Goal: Task Accomplishment & Management: Manage account settings

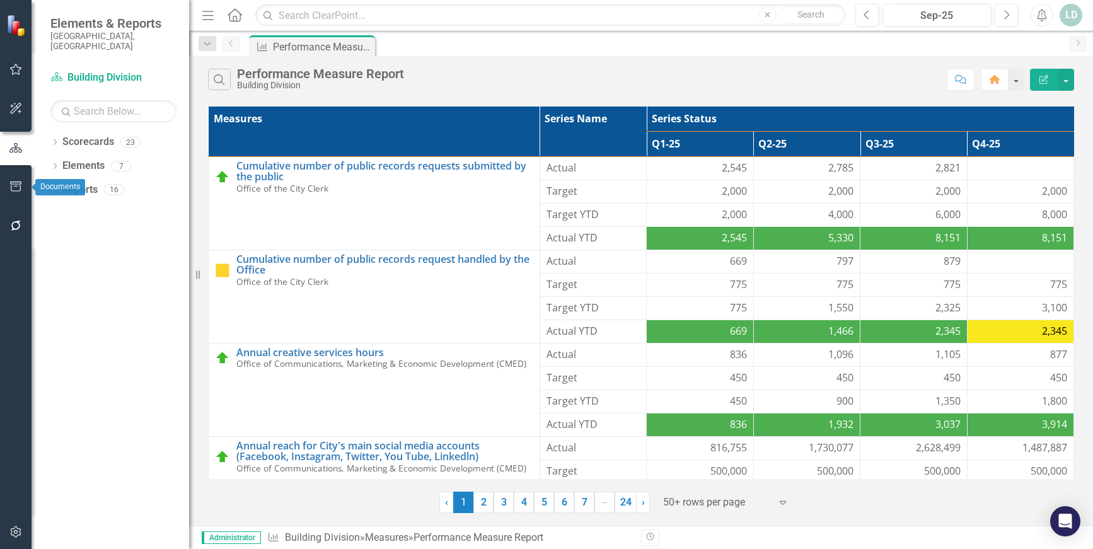
click at [9, 186] on icon "button" at bounding box center [15, 187] width 13 height 10
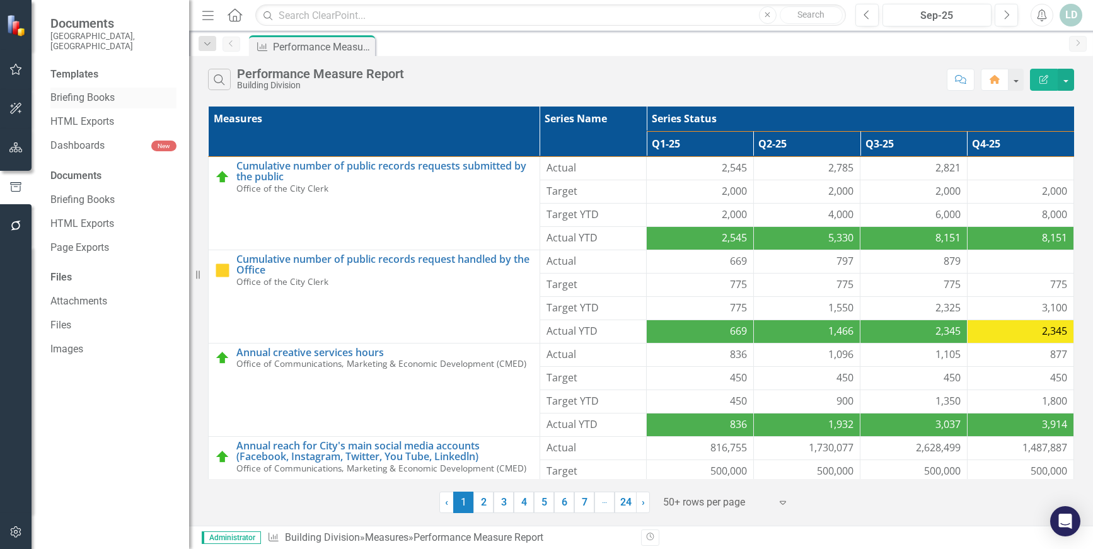
click at [81, 91] on link "Briefing Books" at bounding box center [113, 98] width 126 height 15
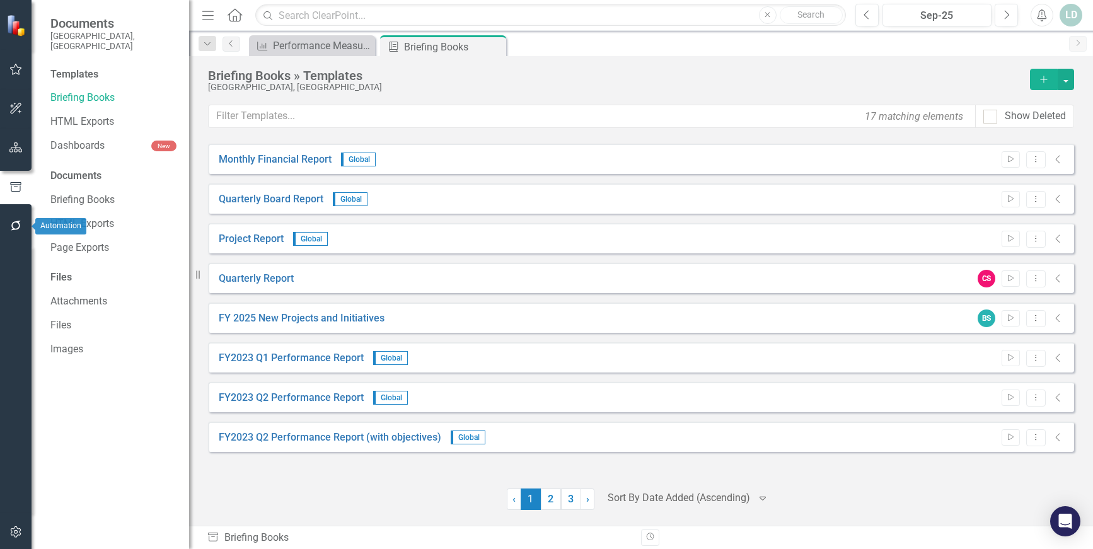
click at [18, 225] on icon "button" at bounding box center [15, 226] width 13 height 10
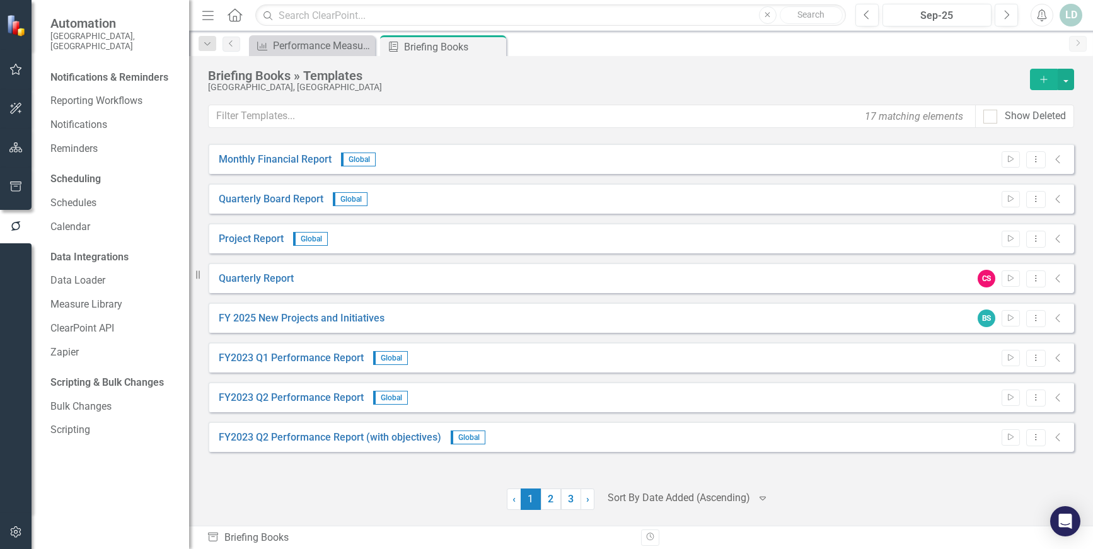
click at [112, 79] on div "Notifications & Reminders" at bounding box center [113, 79] width 126 height 24
click at [110, 94] on link "Reporting Workflows" at bounding box center [113, 101] width 126 height 15
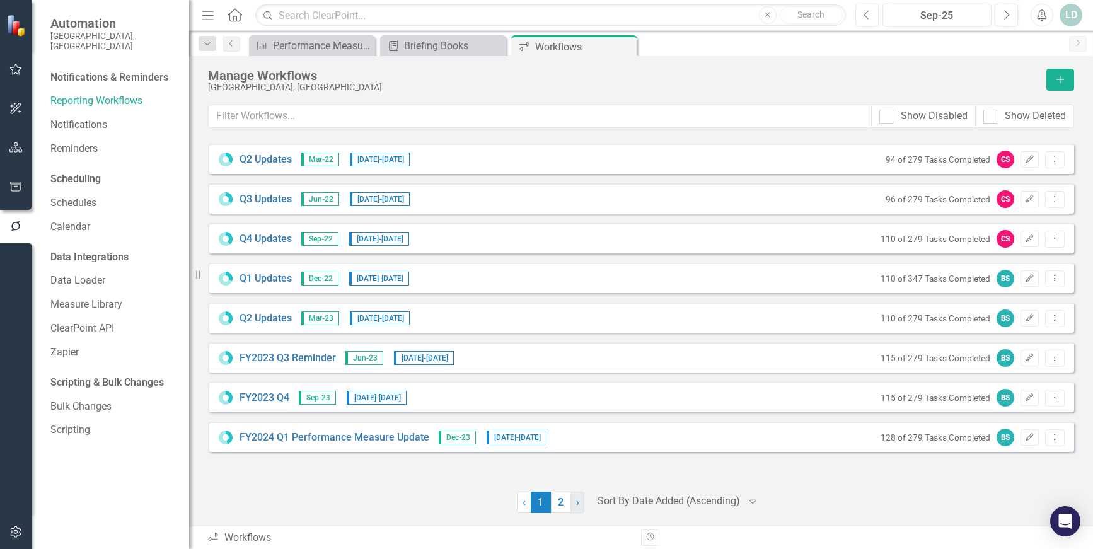
click at [576, 500] on span "›" at bounding box center [577, 502] width 3 height 12
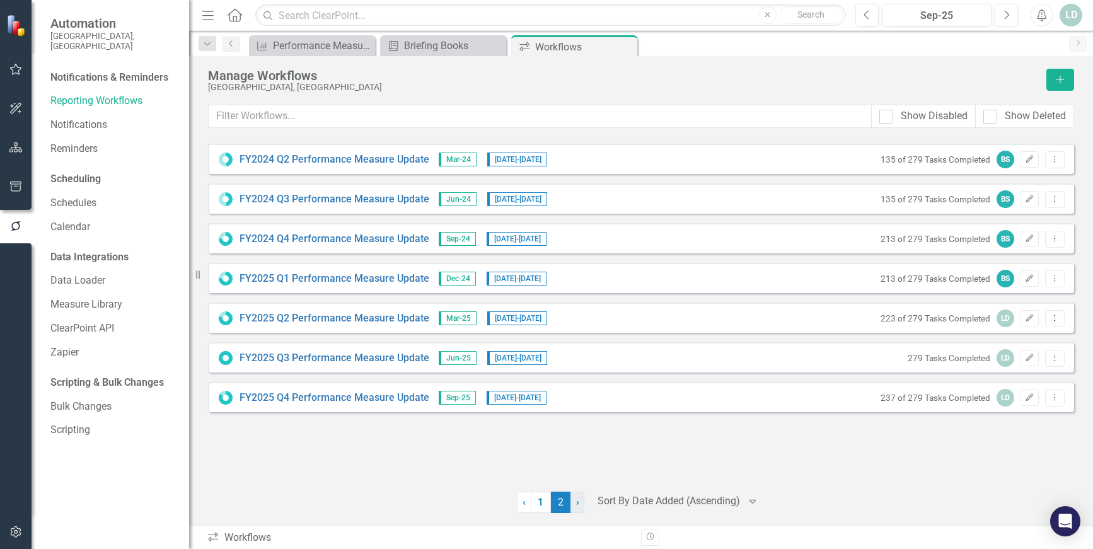
click at [576, 500] on span "›" at bounding box center [577, 502] width 3 height 12
click at [334, 400] on link "FY2025 Q4 Performance Measure Update" at bounding box center [335, 398] width 190 height 15
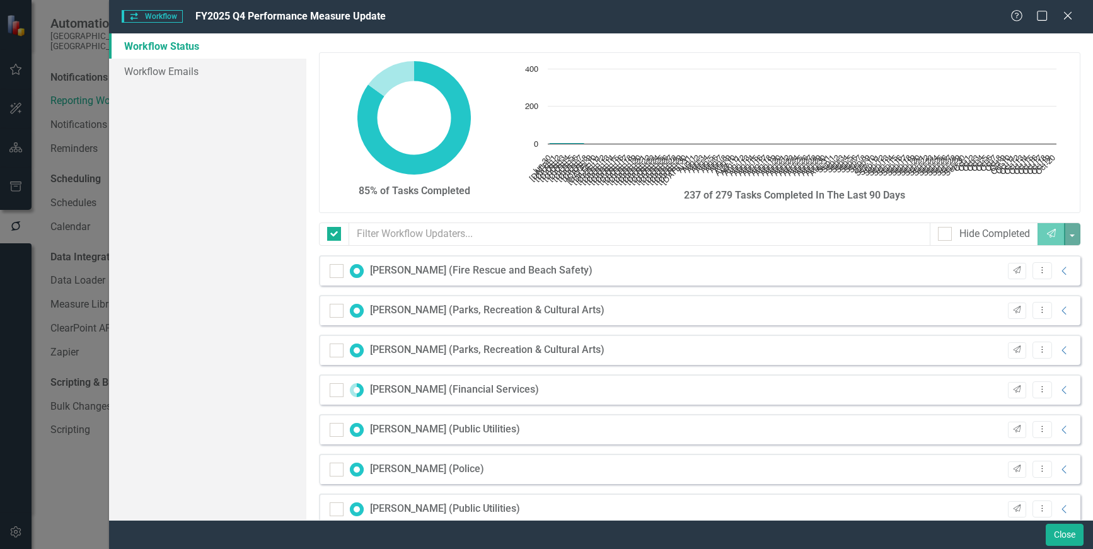
checkbox input "false"
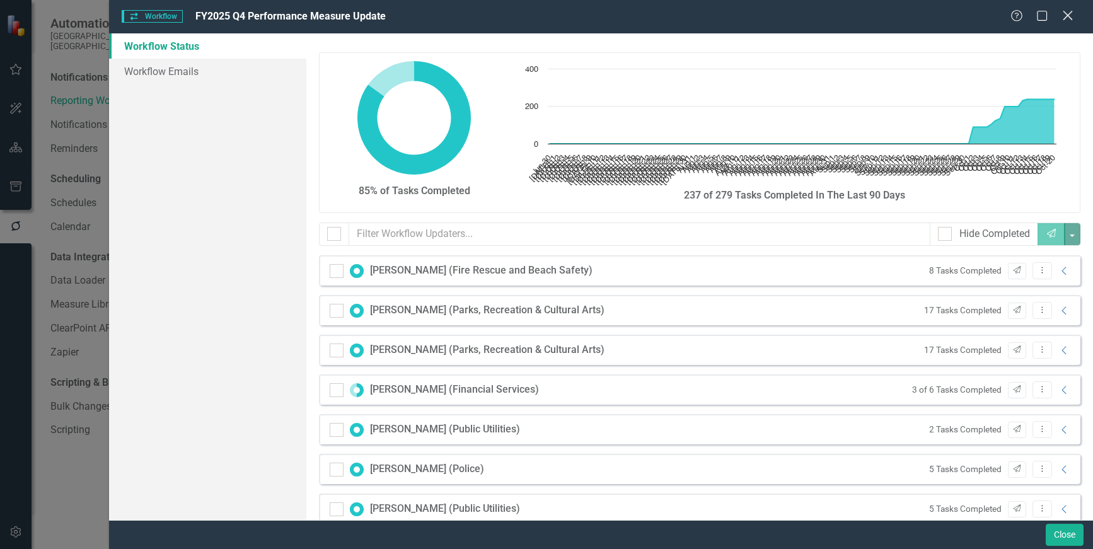
click at [1068, 18] on icon "Close" at bounding box center [1068, 15] width 16 height 12
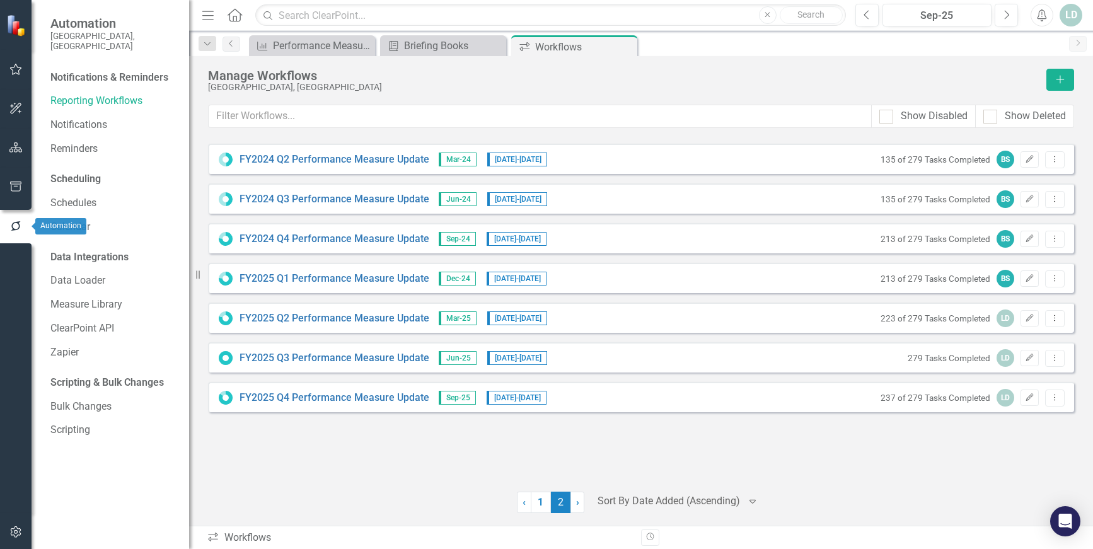
drag, startPoint x: 20, startPoint y: 224, endPoint x: 9, endPoint y: 193, distance: 33.3
click at [19, 224] on icon "button" at bounding box center [15, 225] width 9 height 9
click at [9, 187] on icon "button" at bounding box center [15, 187] width 13 height 10
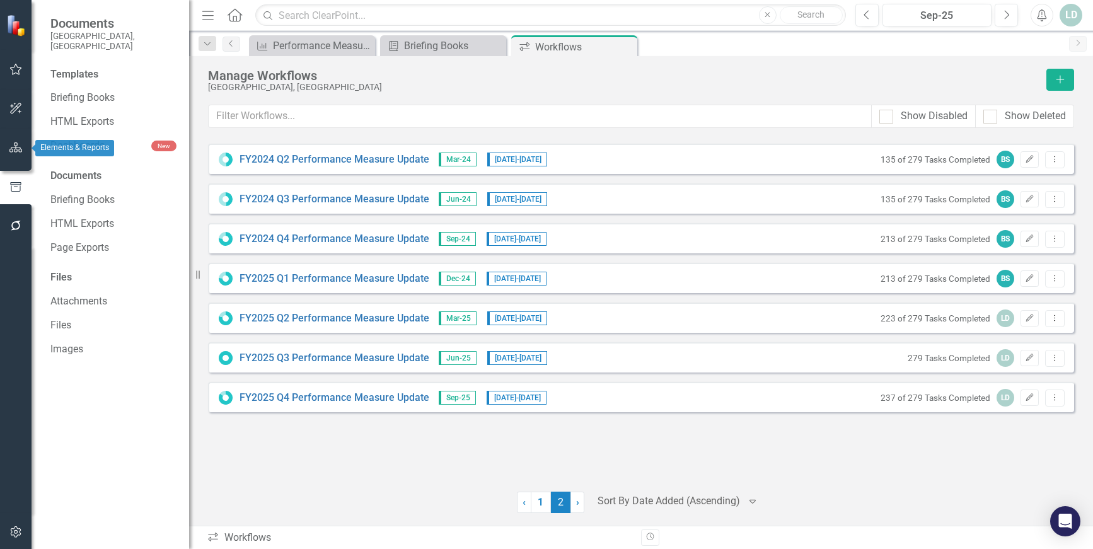
click at [22, 151] on icon "button" at bounding box center [15, 148] width 13 height 10
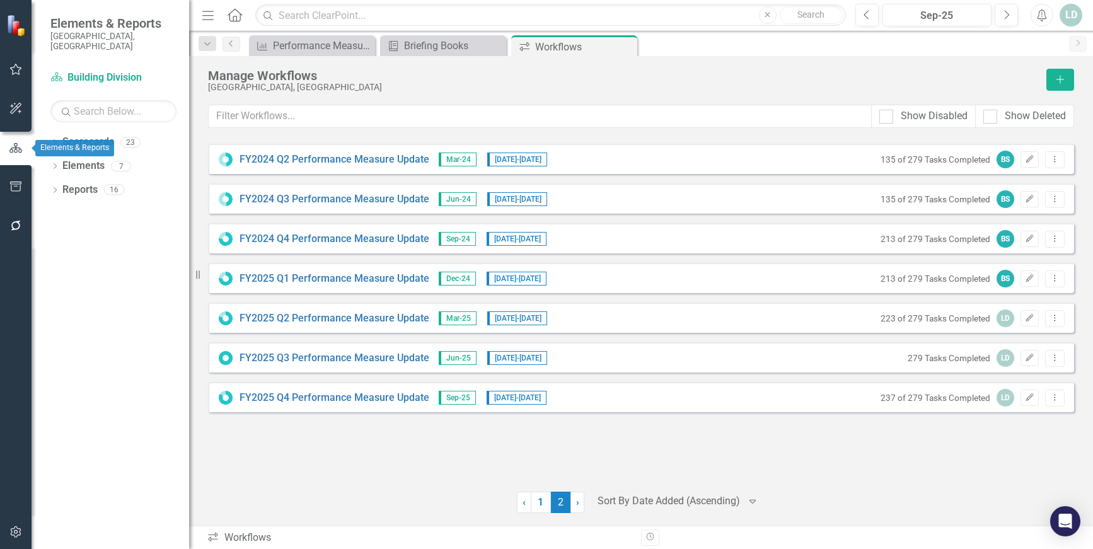
click at [20, 120] on button "button" at bounding box center [16, 109] width 28 height 26
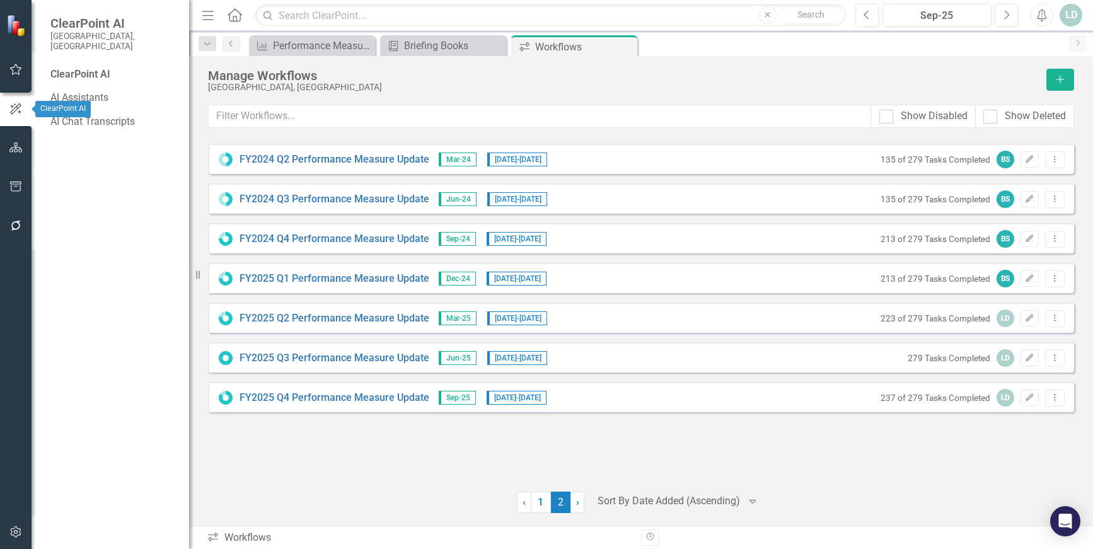
click at [18, 74] on icon "button" at bounding box center [16, 69] width 12 height 11
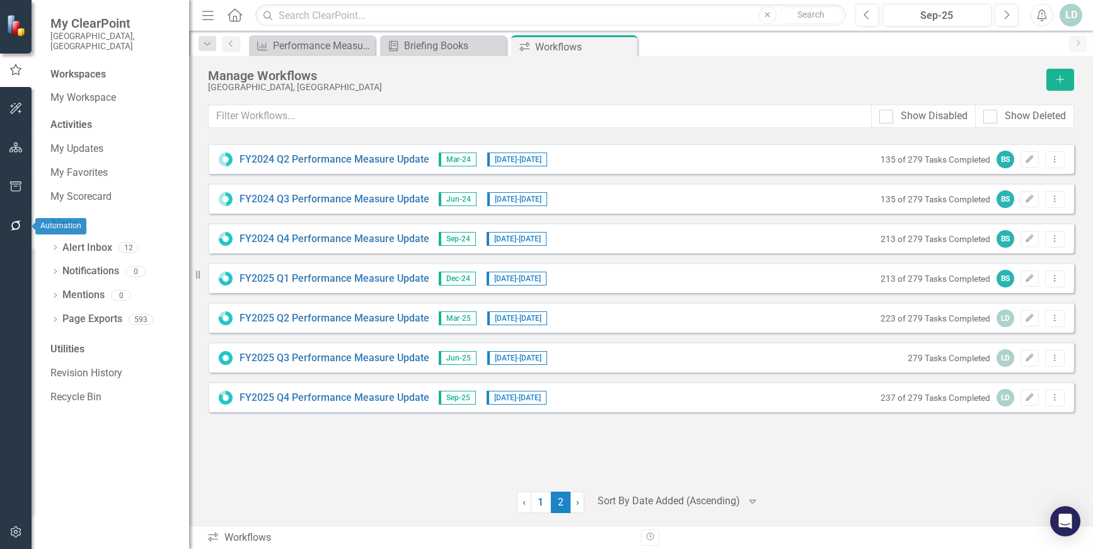
click at [16, 222] on icon "button" at bounding box center [16, 226] width 10 height 10
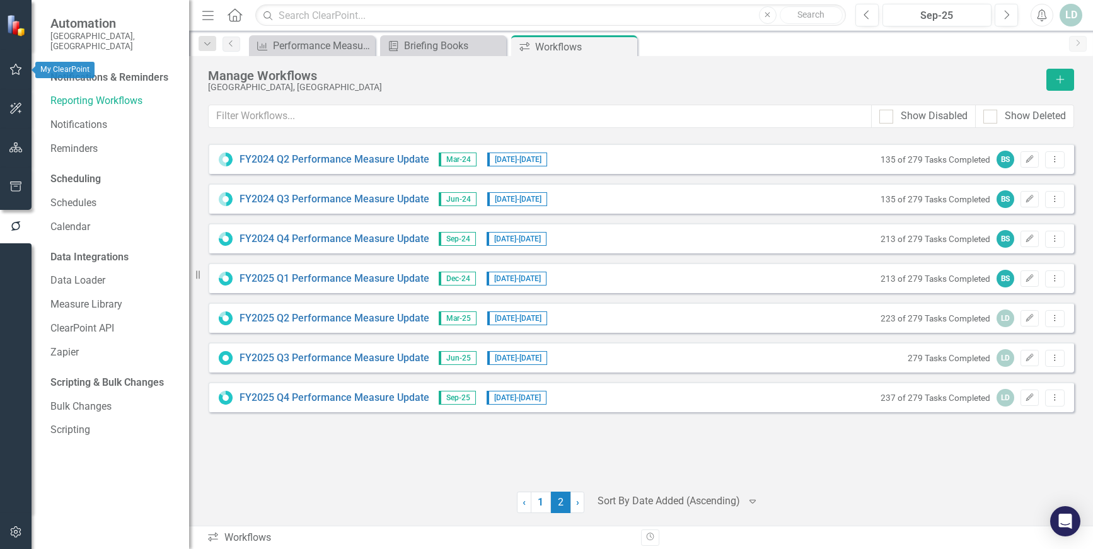
click at [12, 66] on icon "button" at bounding box center [15, 69] width 13 height 10
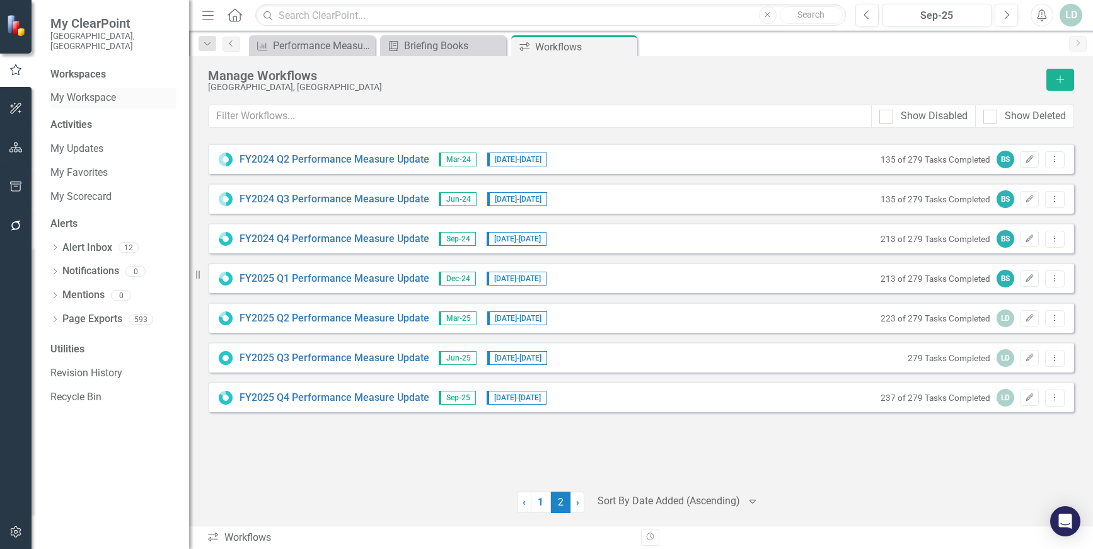
click at [90, 91] on link "My Workspace" at bounding box center [113, 98] width 126 height 15
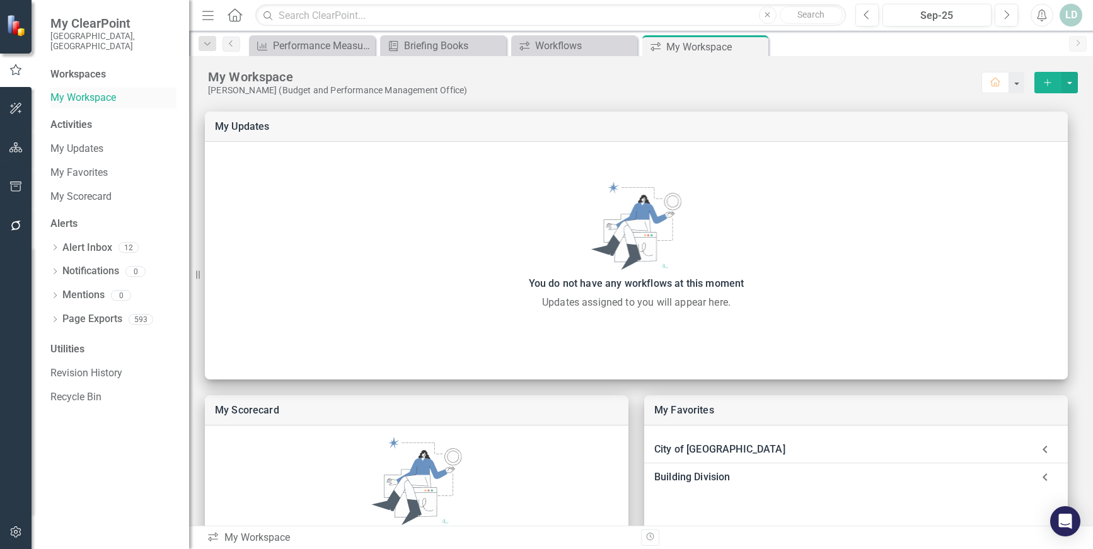
click at [85, 91] on link "My Workspace" at bounding box center [113, 98] width 126 height 15
click at [12, 226] on icon "button" at bounding box center [16, 226] width 10 height 10
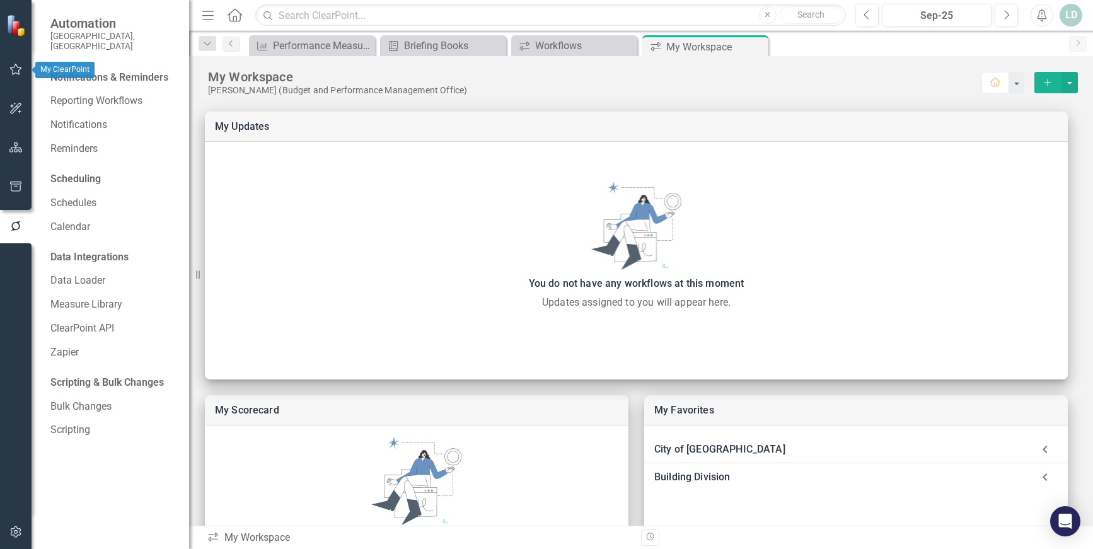
click at [16, 70] on icon "button" at bounding box center [15, 69] width 13 height 10
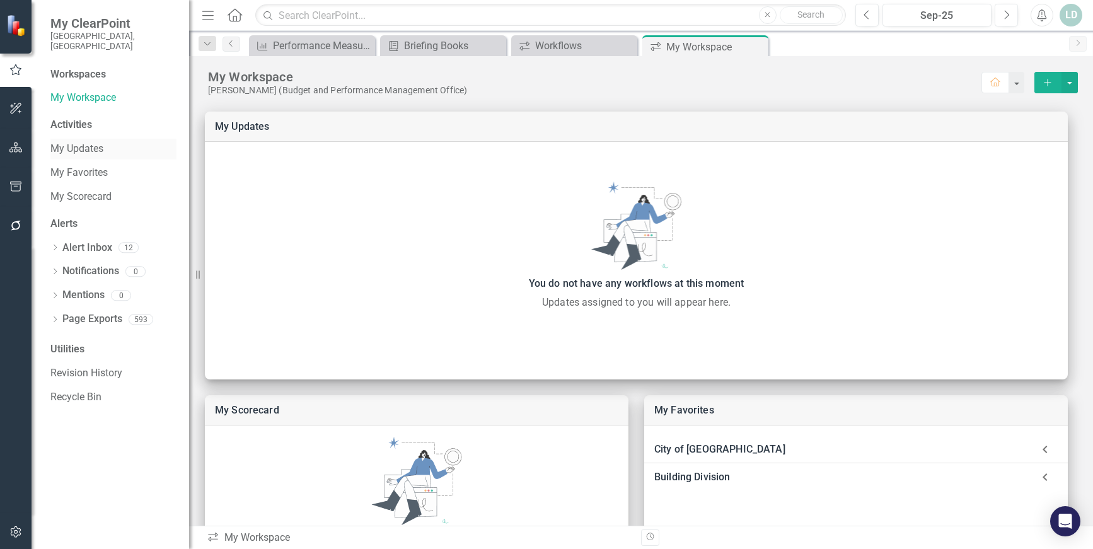
click at [88, 143] on link "My Updates" at bounding box center [113, 149] width 126 height 15
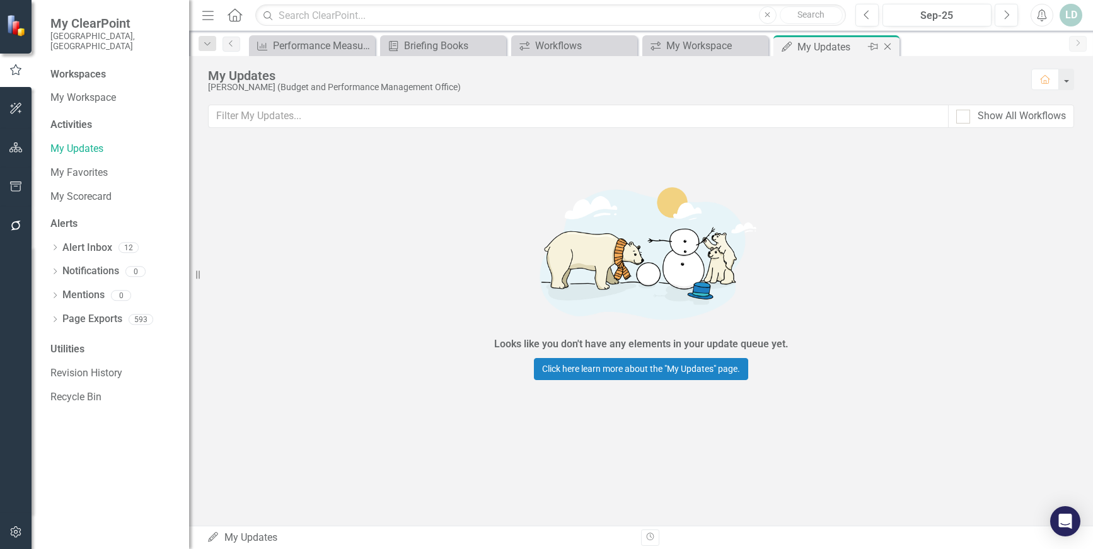
click at [883, 45] on icon "Close" at bounding box center [888, 47] width 13 height 10
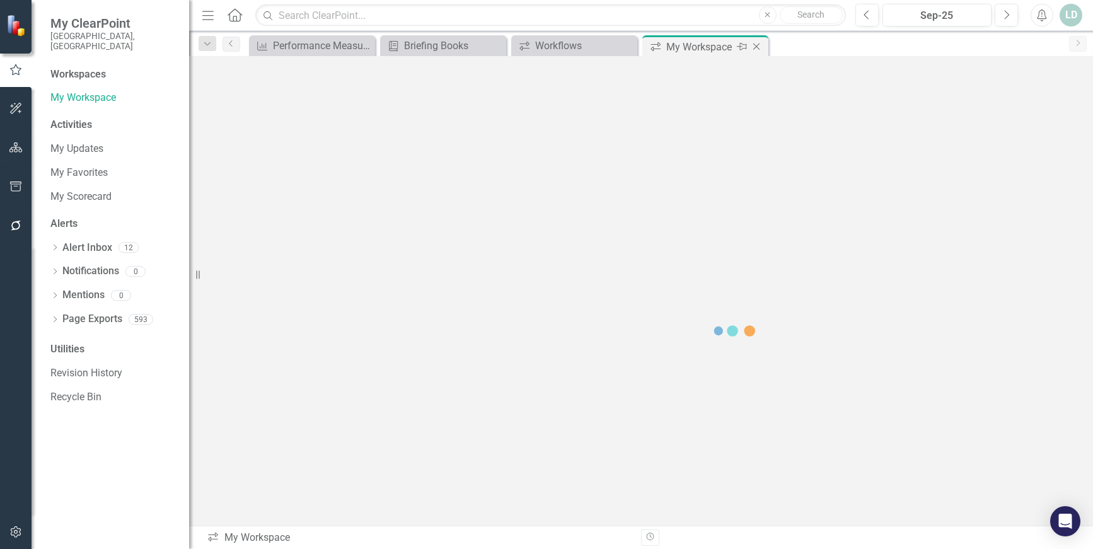
click at [757, 47] on icon at bounding box center [757, 47] width 7 height 7
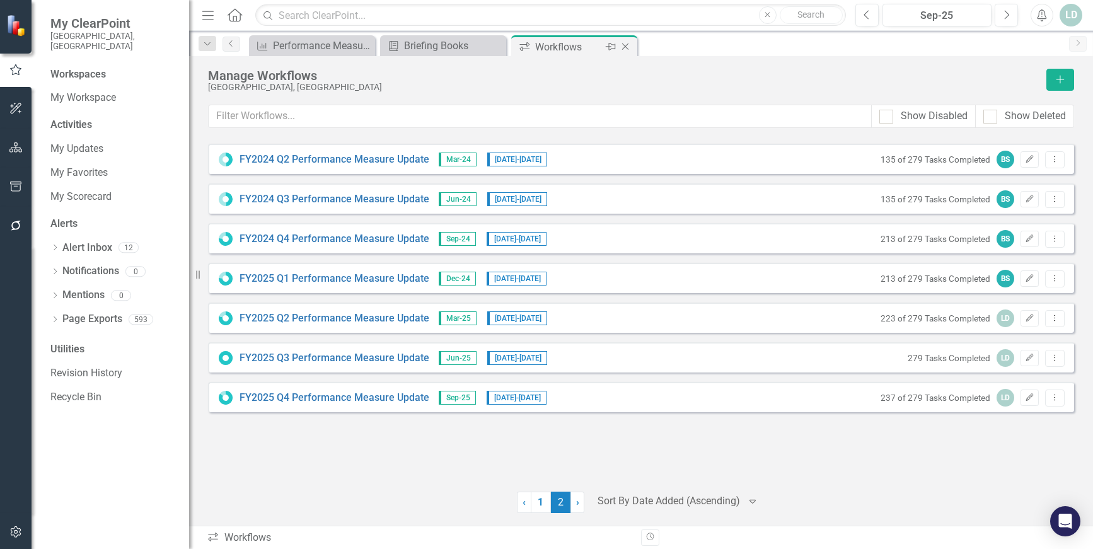
click at [629, 46] on icon "Close" at bounding box center [625, 47] width 13 height 10
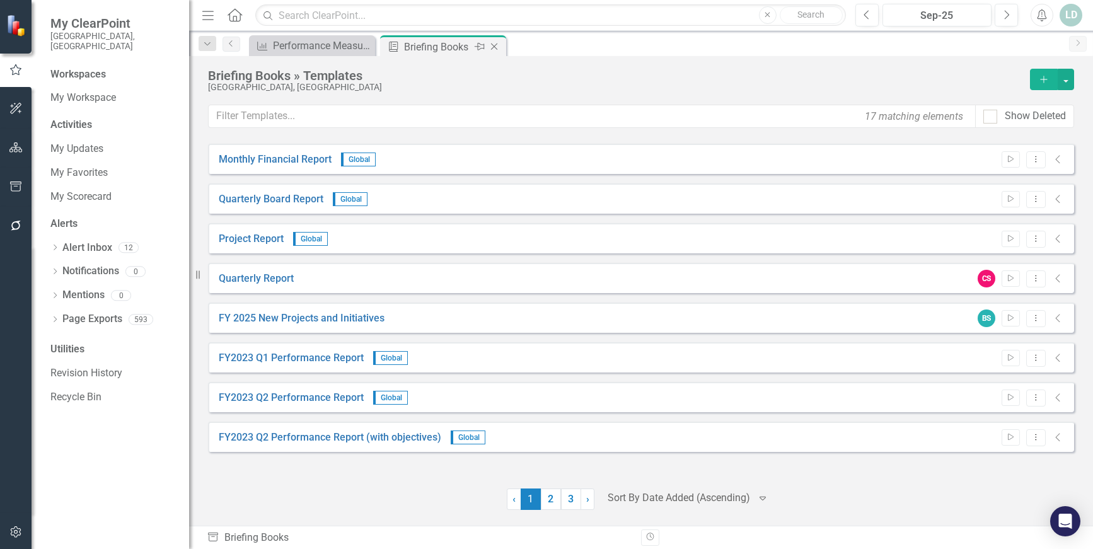
click at [489, 47] on icon "Close" at bounding box center [494, 47] width 13 height 10
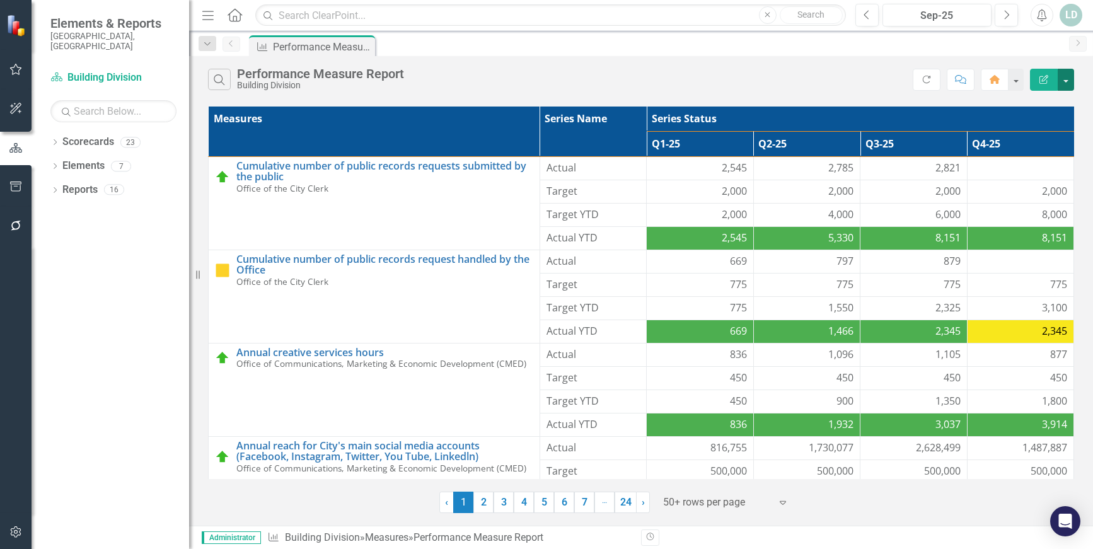
click at [1063, 79] on button "button" at bounding box center [1066, 80] width 16 height 22
click at [16, 146] on icon "button" at bounding box center [15, 147] width 13 height 9
click at [19, 66] on icon "button" at bounding box center [15, 69] width 13 height 10
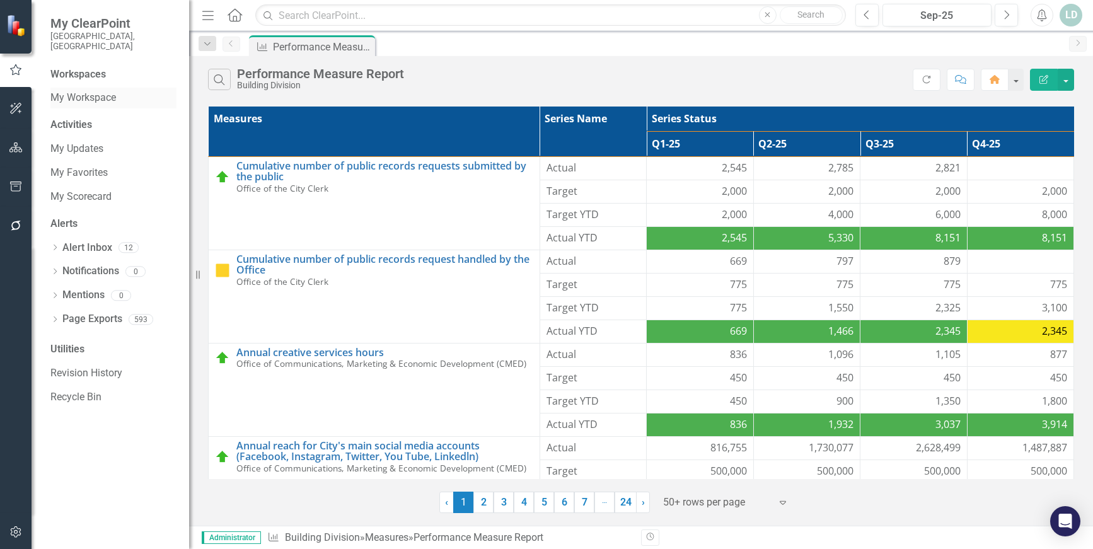
click at [117, 91] on link "My Workspace" at bounding box center [113, 98] width 126 height 15
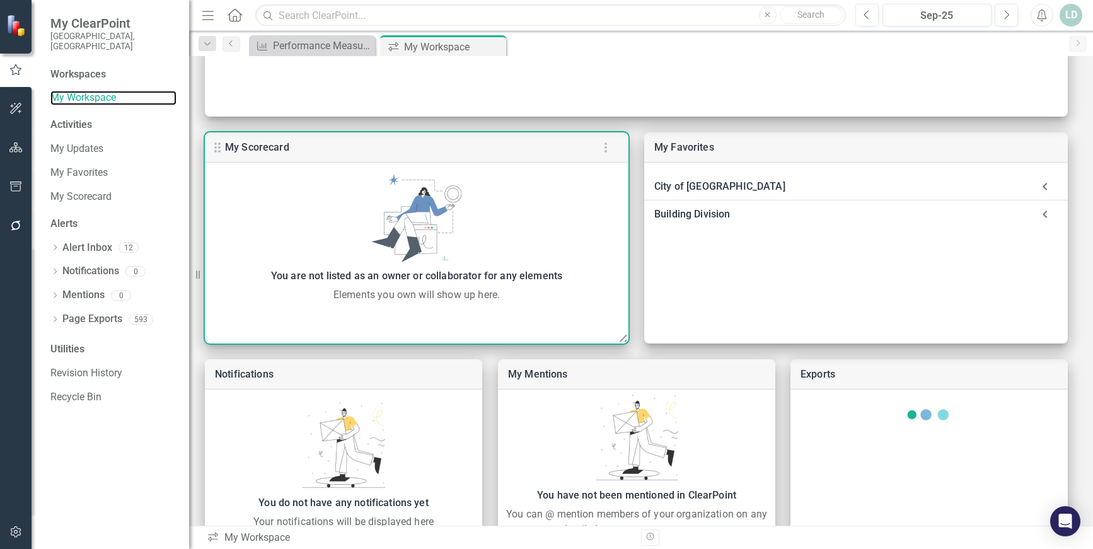
scroll to position [323, 0]
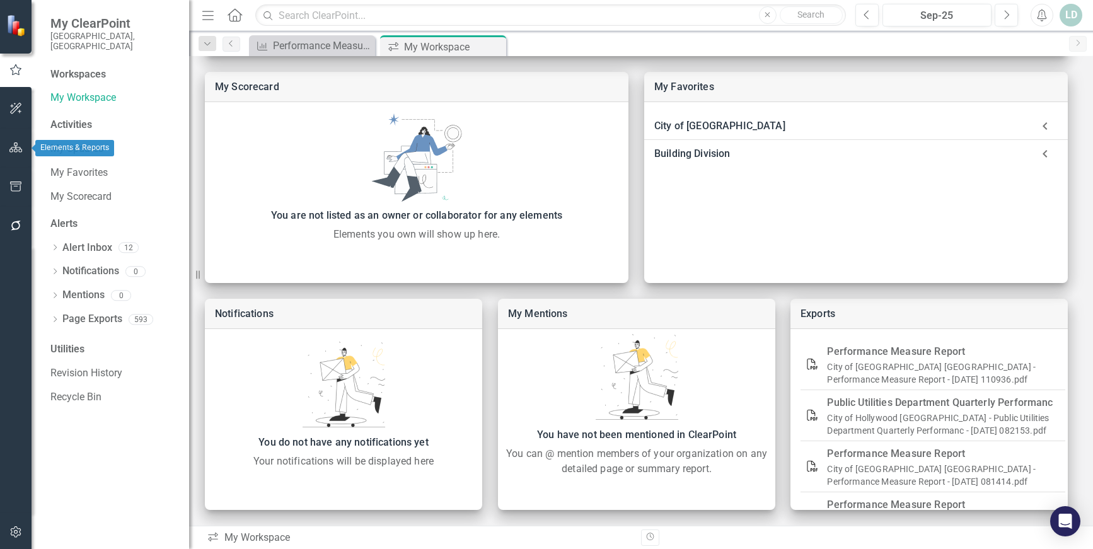
click at [17, 150] on icon "button" at bounding box center [15, 148] width 13 height 10
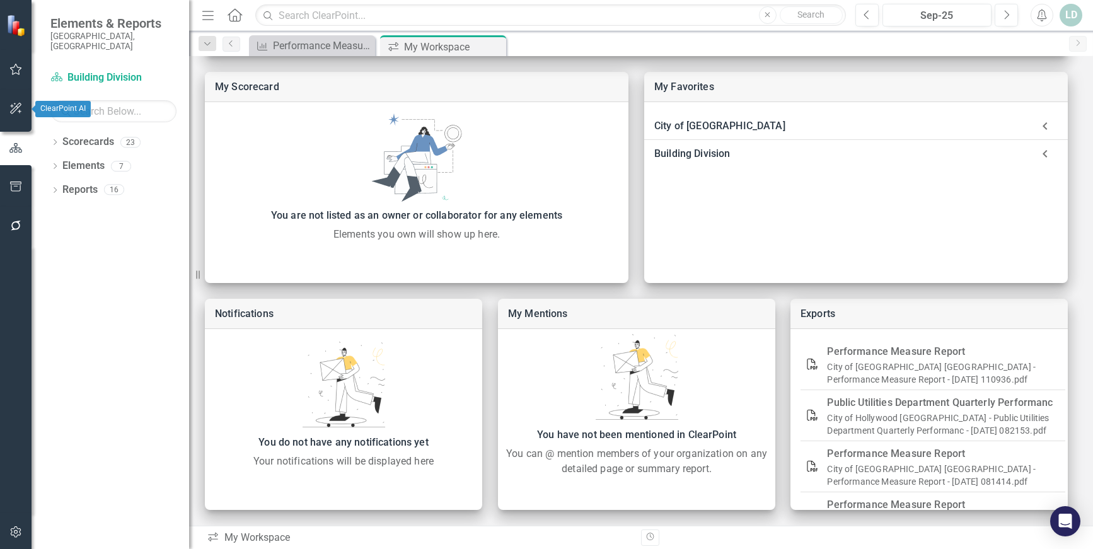
click at [20, 100] on button "button" at bounding box center [16, 109] width 28 height 26
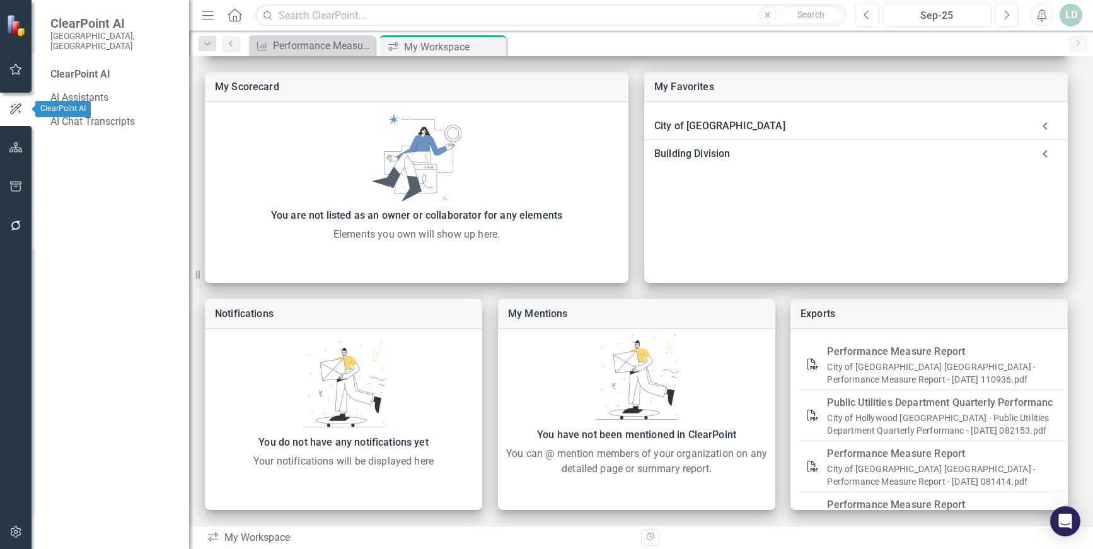
click at [20, 69] on icon "button" at bounding box center [16, 69] width 12 height 11
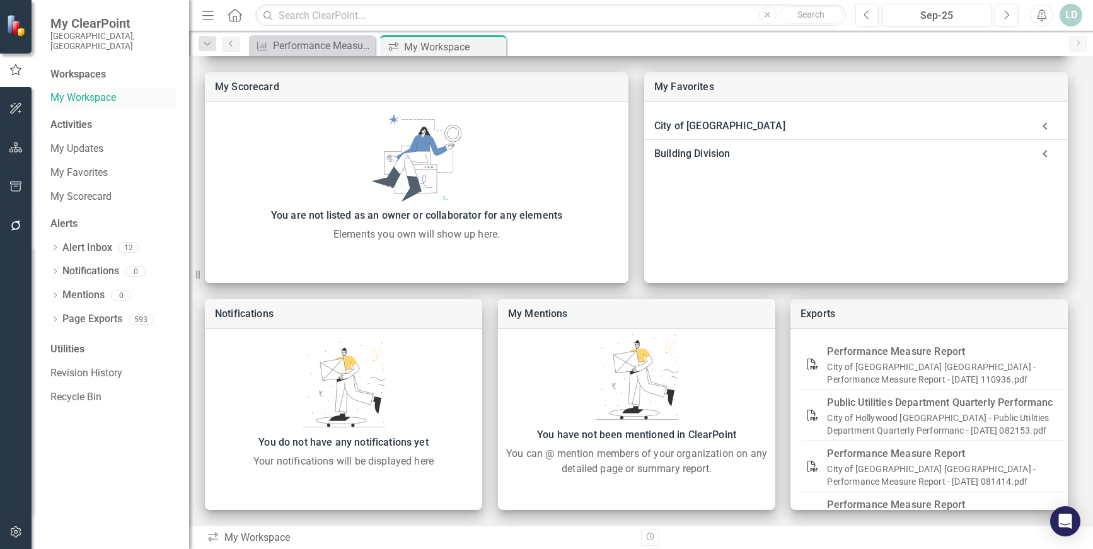
click at [96, 91] on link "My Workspace" at bounding box center [113, 98] width 126 height 15
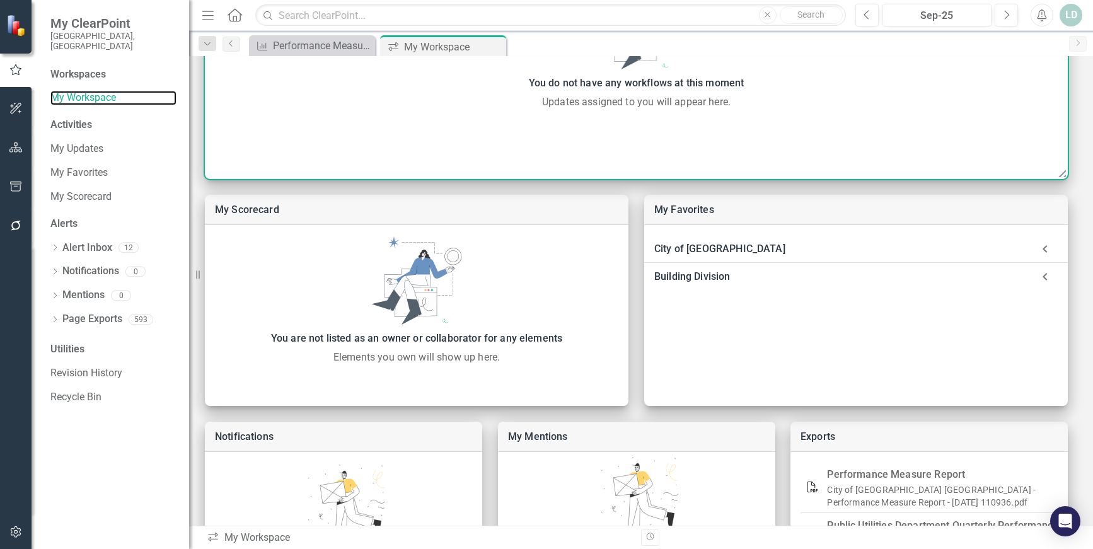
scroll to position [8, 0]
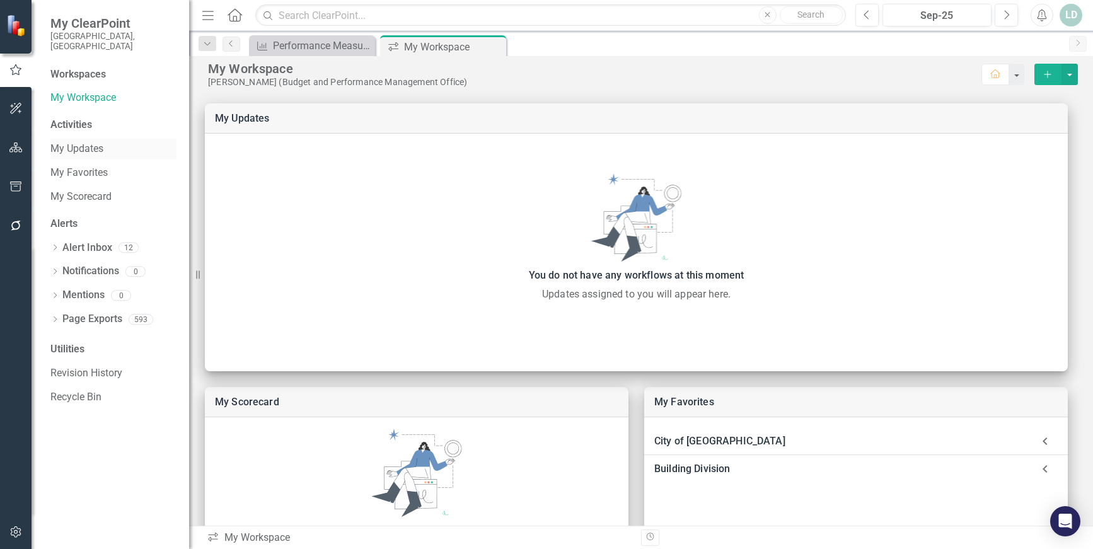
click at [105, 142] on link "My Updates" at bounding box center [113, 149] width 126 height 15
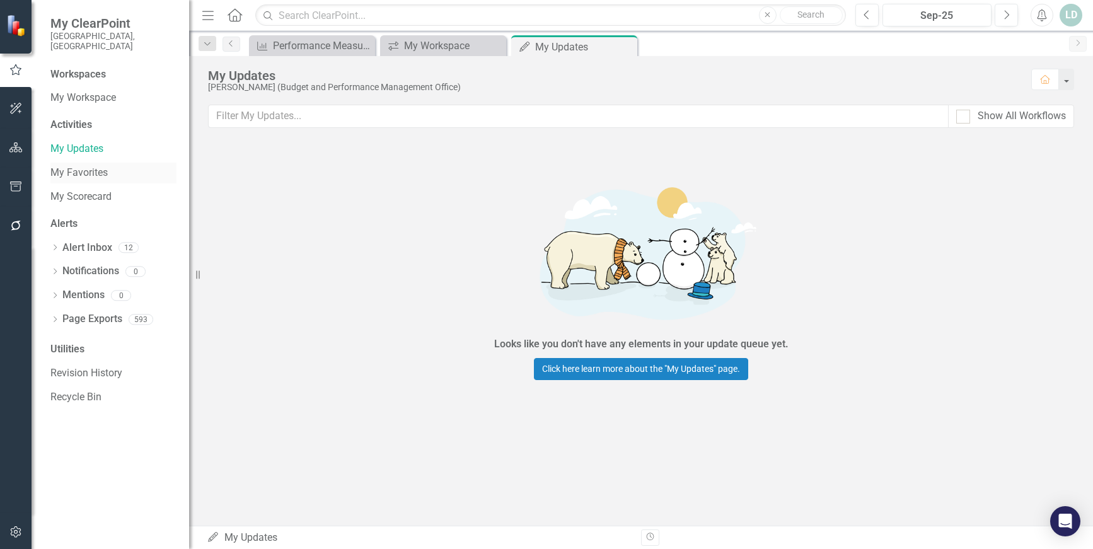
click at [104, 166] on link "My Favorites" at bounding box center [113, 173] width 126 height 15
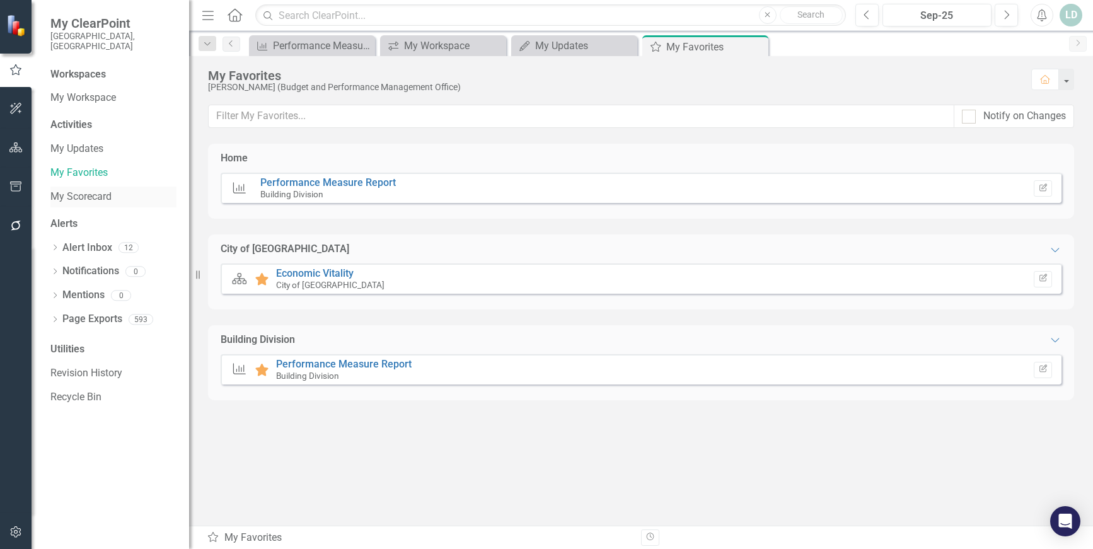
click at [105, 190] on link "My Scorecard" at bounding box center [113, 197] width 126 height 15
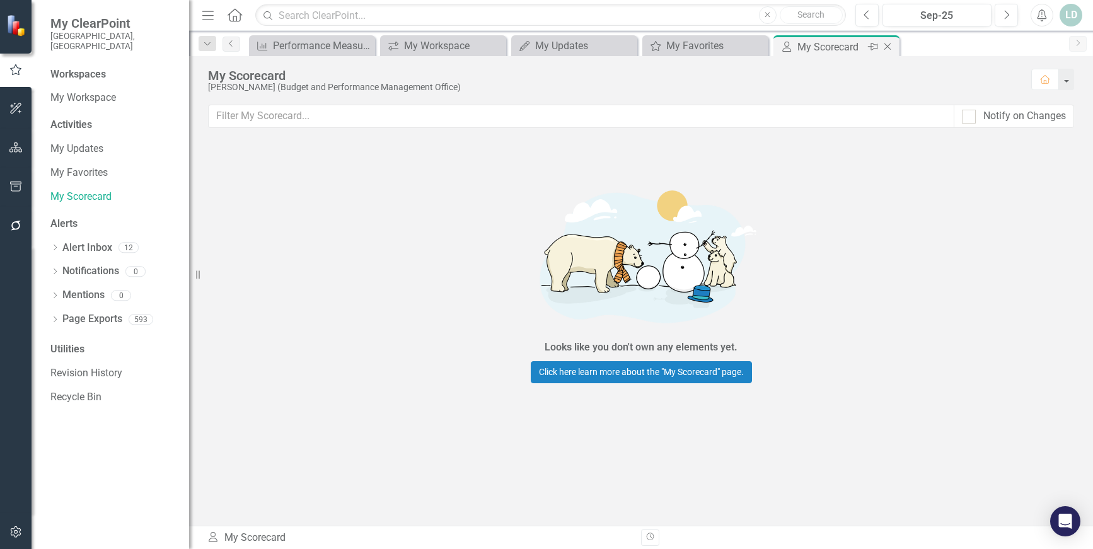
click at [885, 47] on icon "Close" at bounding box center [888, 47] width 13 height 10
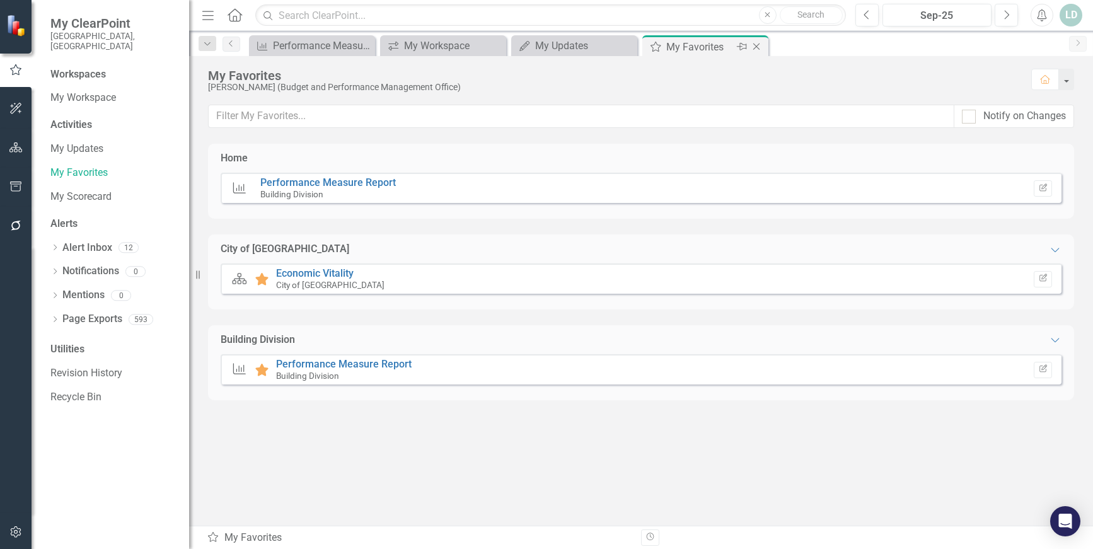
click at [757, 46] on icon "Close" at bounding box center [756, 47] width 13 height 10
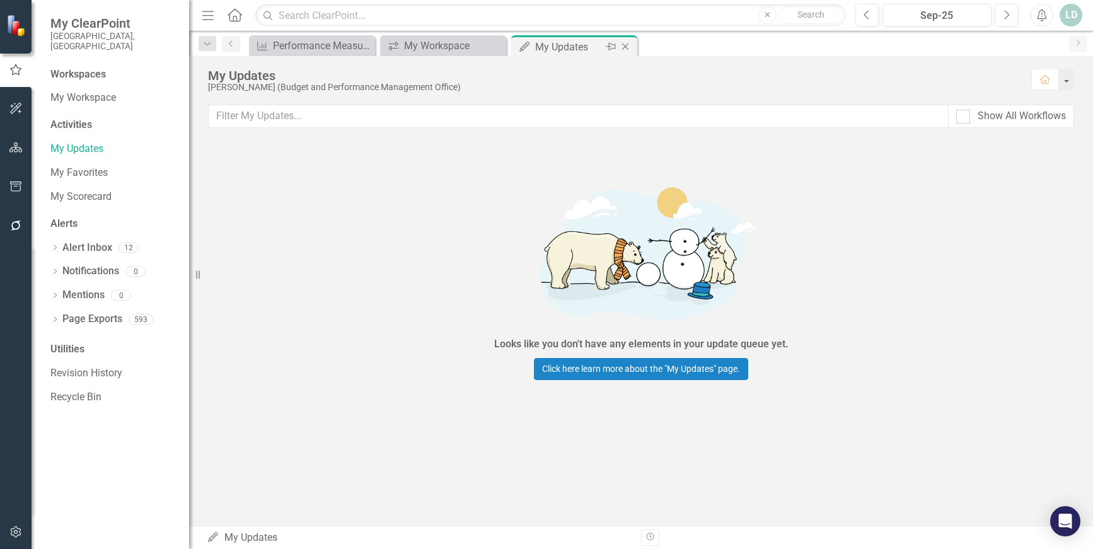
click at [625, 45] on icon "Close" at bounding box center [625, 47] width 13 height 10
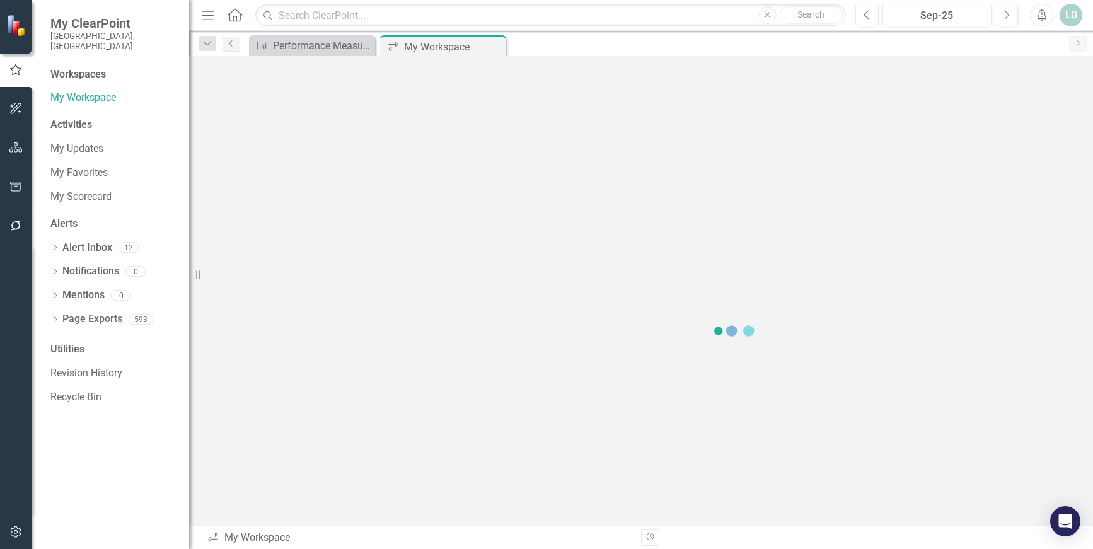
drag, startPoint x: 496, startPoint y: 50, endPoint x: 510, endPoint y: 53, distance: 14.2
click at [0, 0] on icon "Close" at bounding box center [0, 0] width 0 height 0
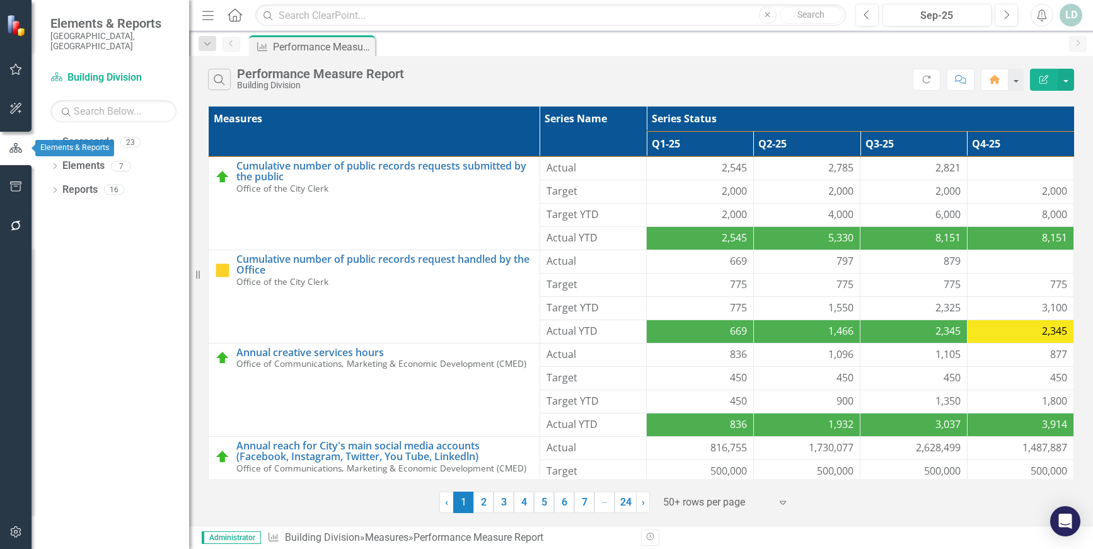
click at [20, 148] on icon "button" at bounding box center [16, 148] width 14 height 11
click at [12, 149] on icon "button" at bounding box center [15, 147] width 13 height 9
click at [1071, 84] on button "button" at bounding box center [1066, 80] width 16 height 22
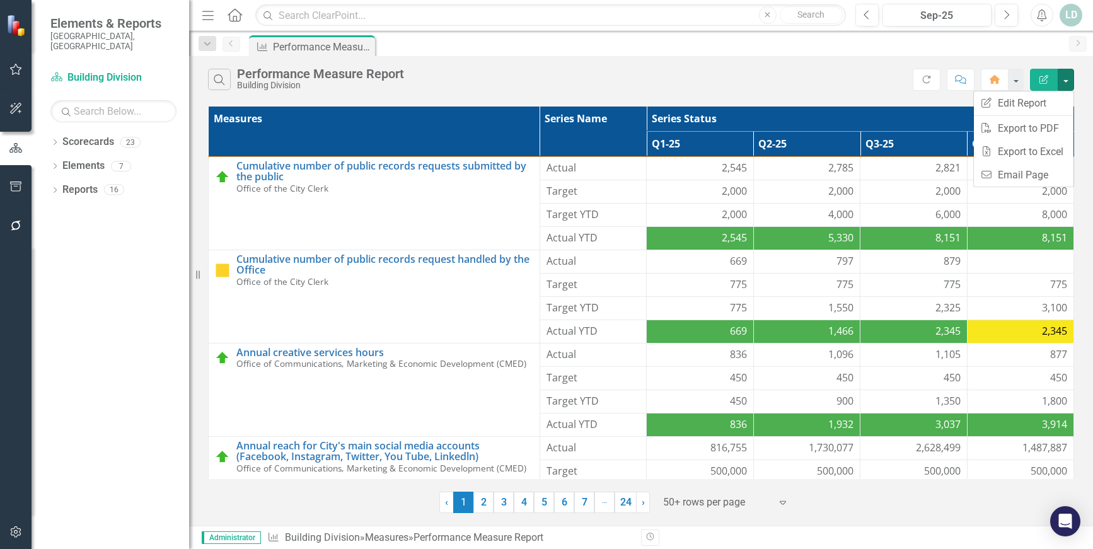
click at [720, 69] on div "Search Performance Measure Report Building Division" at bounding box center [560, 79] width 705 height 21
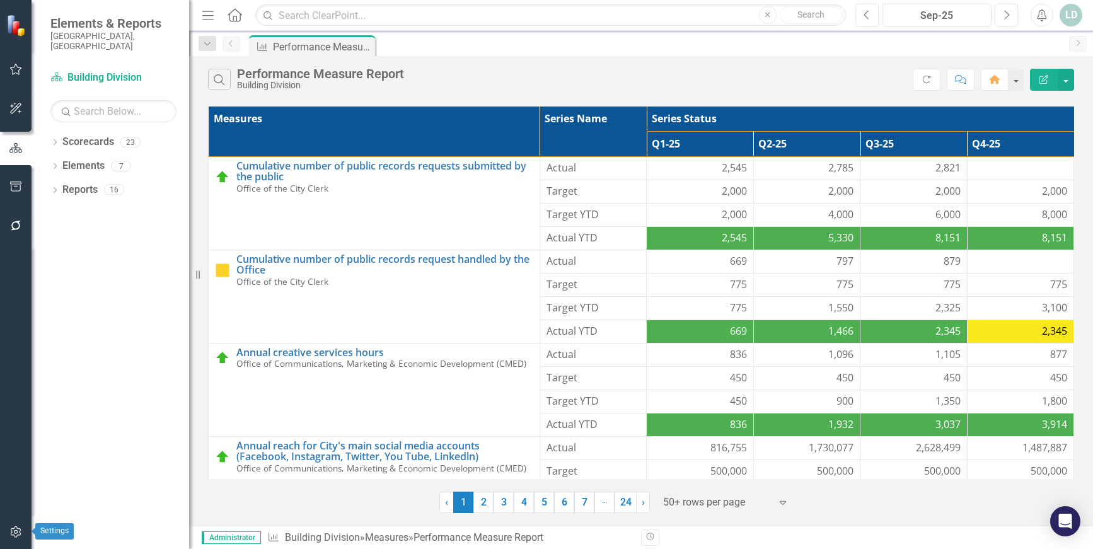
click at [16, 535] on icon "button" at bounding box center [15, 532] width 13 height 10
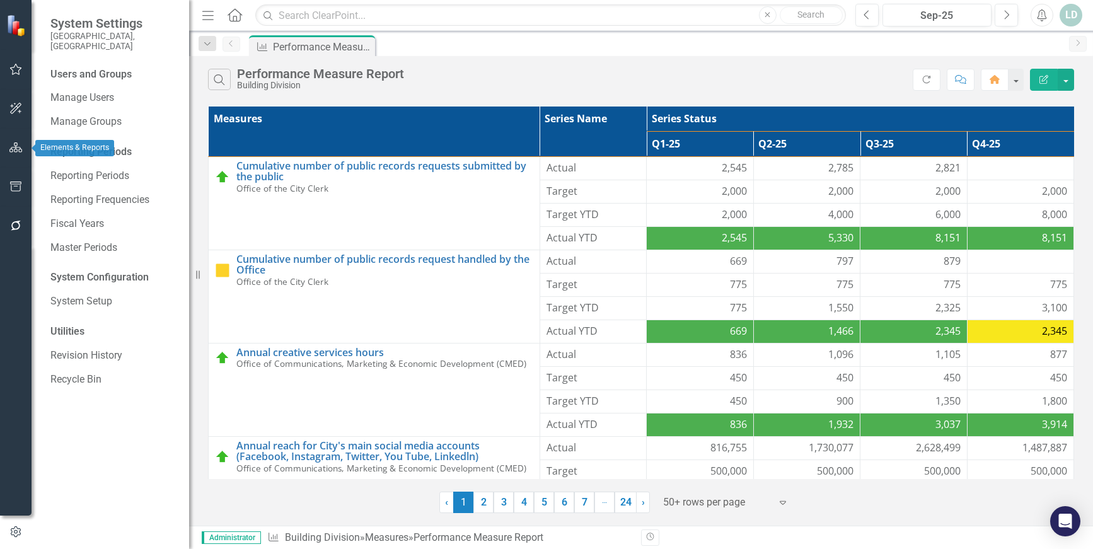
click at [13, 143] on icon "button" at bounding box center [15, 148] width 13 height 10
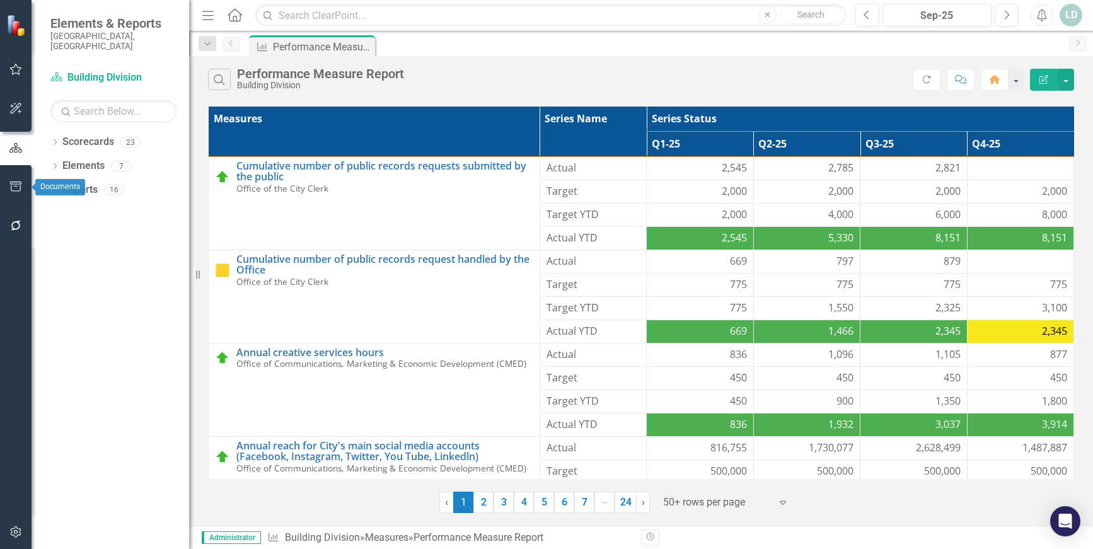
click at [17, 184] on icon "button" at bounding box center [15, 187] width 11 height 10
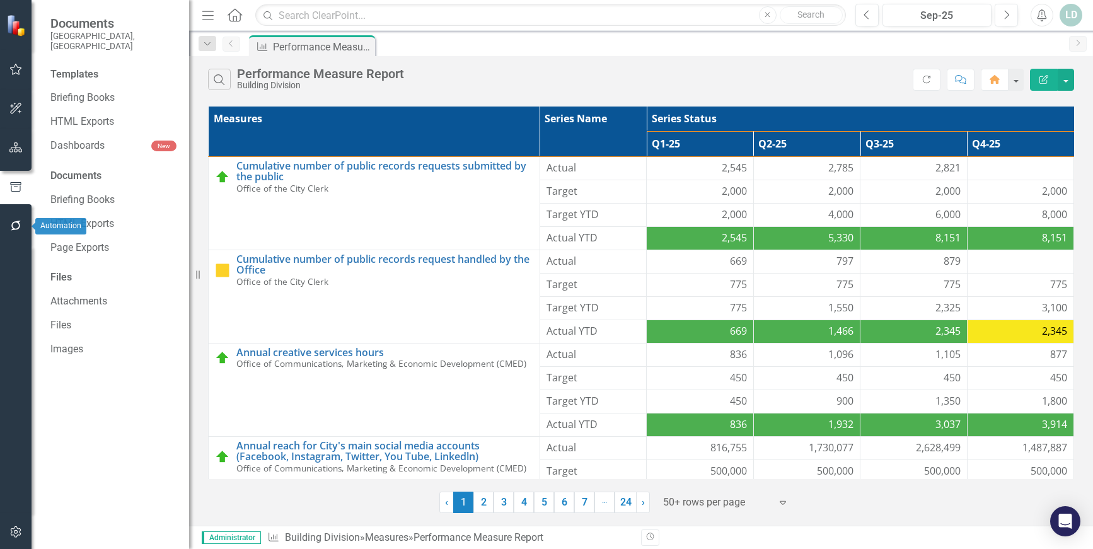
click at [13, 224] on icon "button" at bounding box center [15, 226] width 13 height 10
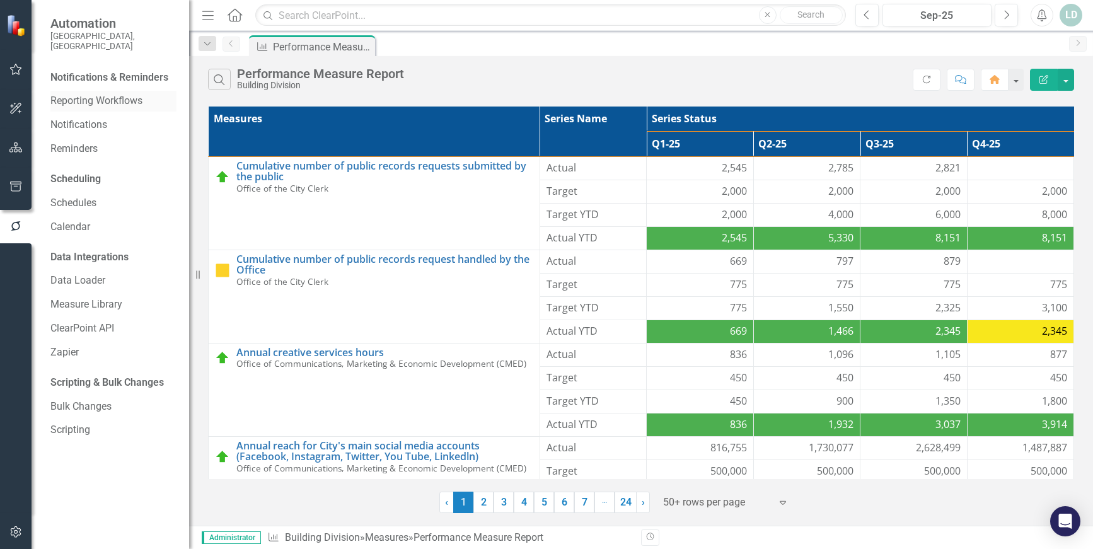
click at [82, 94] on link "Reporting Workflows" at bounding box center [113, 101] width 126 height 15
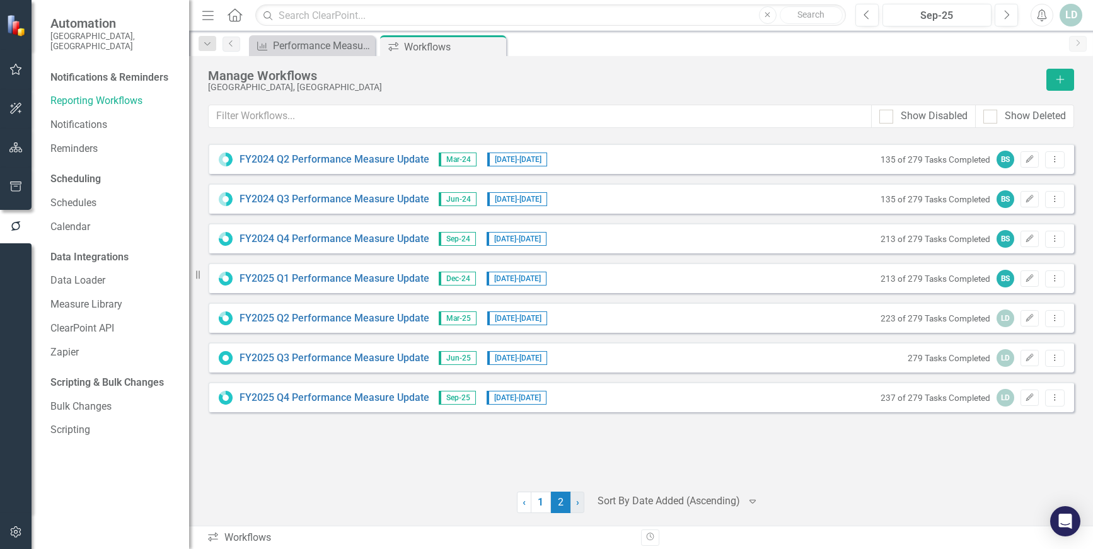
click at [574, 504] on link "› Next" at bounding box center [578, 502] width 14 height 21
click at [381, 399] on link "FY2025 Q4 Performance Measure Update" at bounding box center [335, 398] width 190 height 15
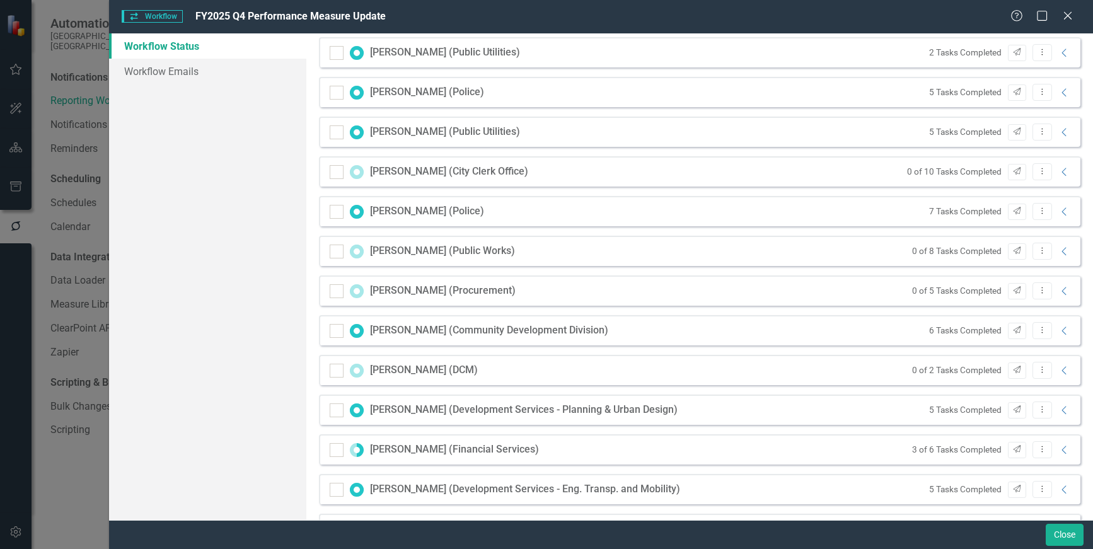
scroll to position [378, 0]
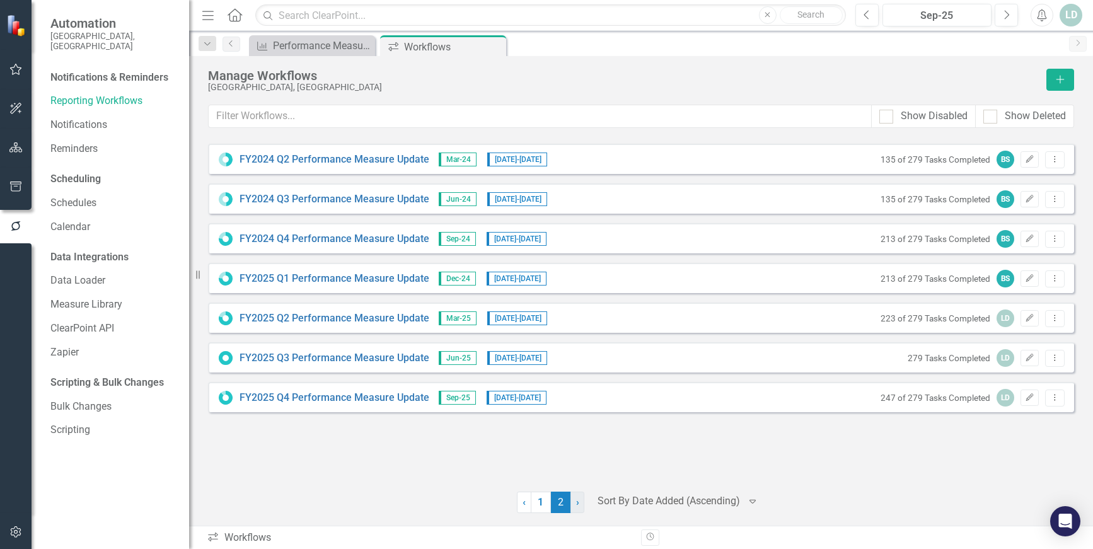
click at [576, 504] on span "›" at bounding box center [577, 502] width 3 height 12
click at [349, 395] on link "FY2025 Q4 Performance Measure Update" at bounding box center [335, 398] width 190 height 15
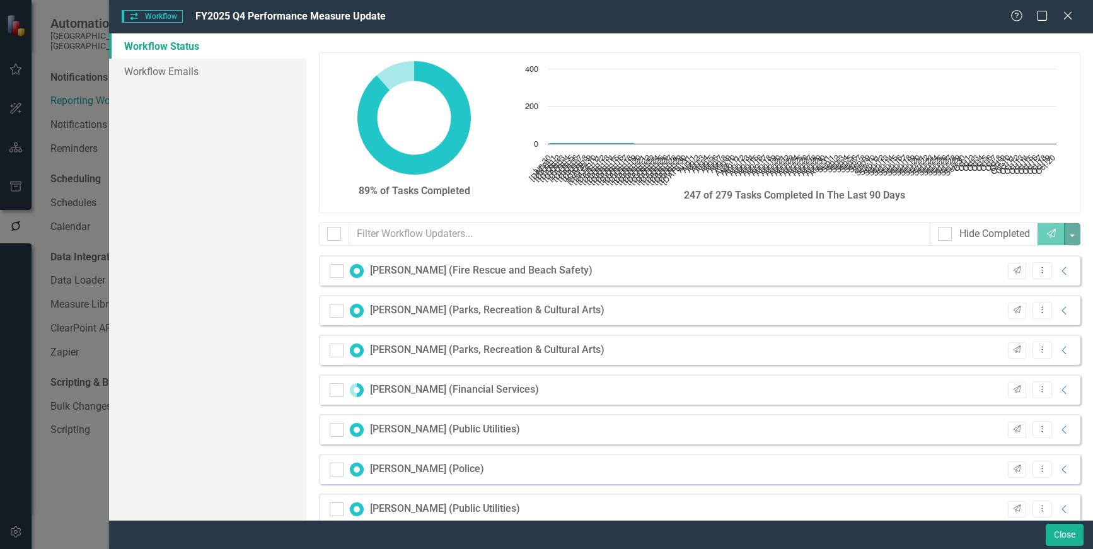
checkbox input "false"
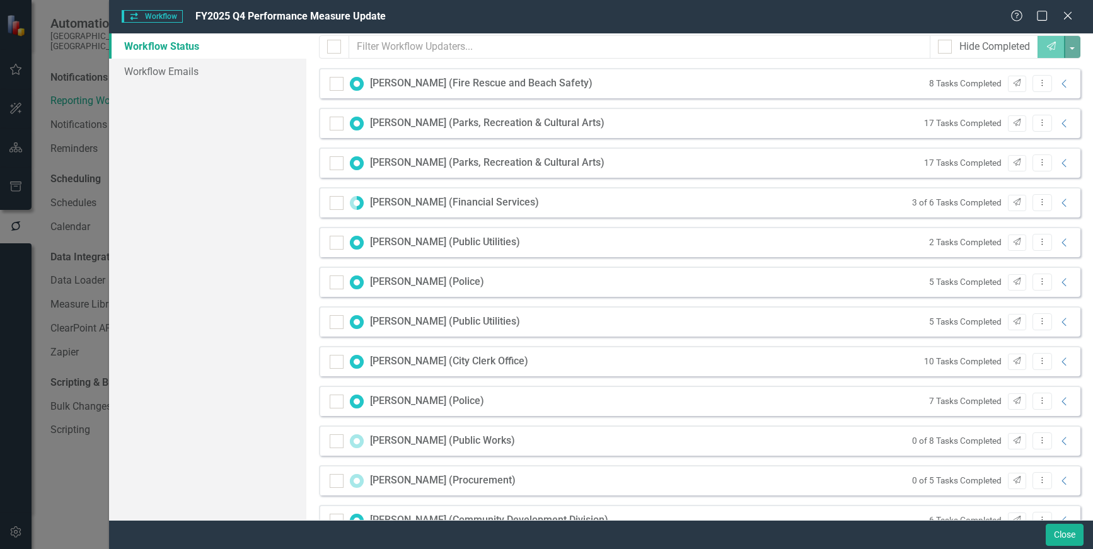
scroll to position [189, 0]
click at [1059, 320] on icon "Collapse" at bounding box center [1065, 320] width 13 height 10
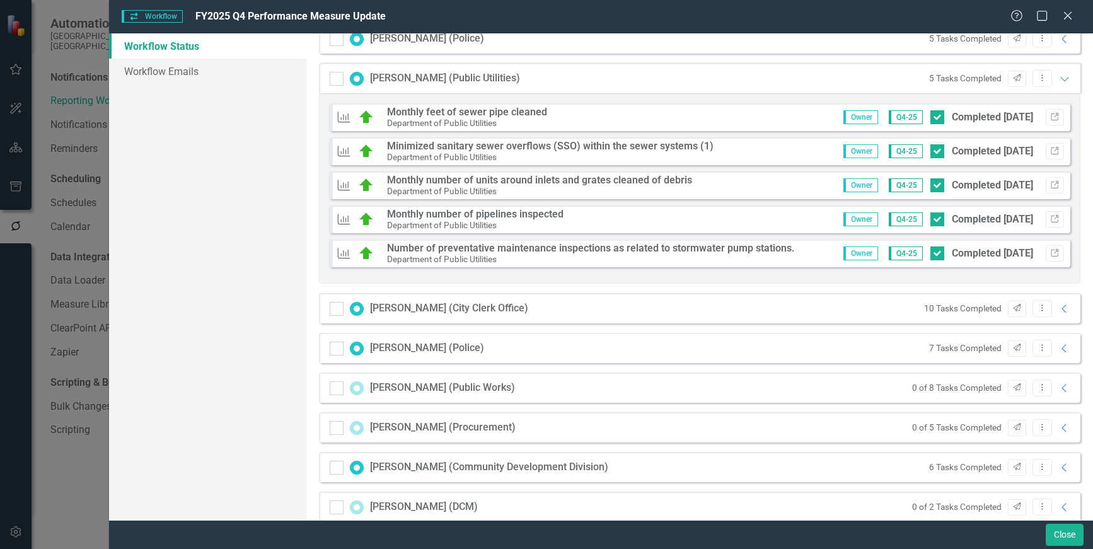
scroll to position [441, 0]
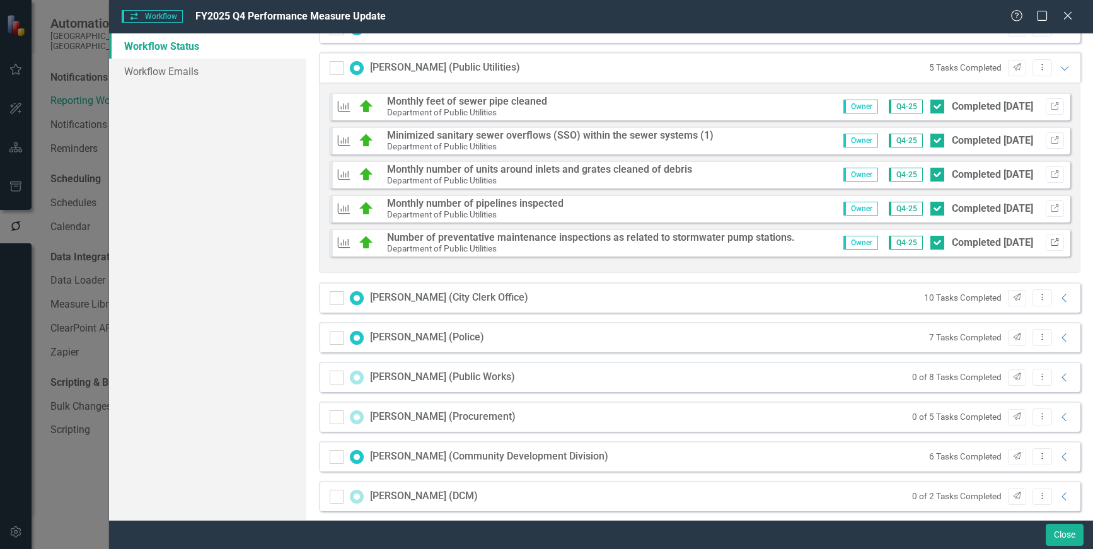
click at [1046, 242] on button "Link" at bounding box center [1055, 243] width 18 height 16
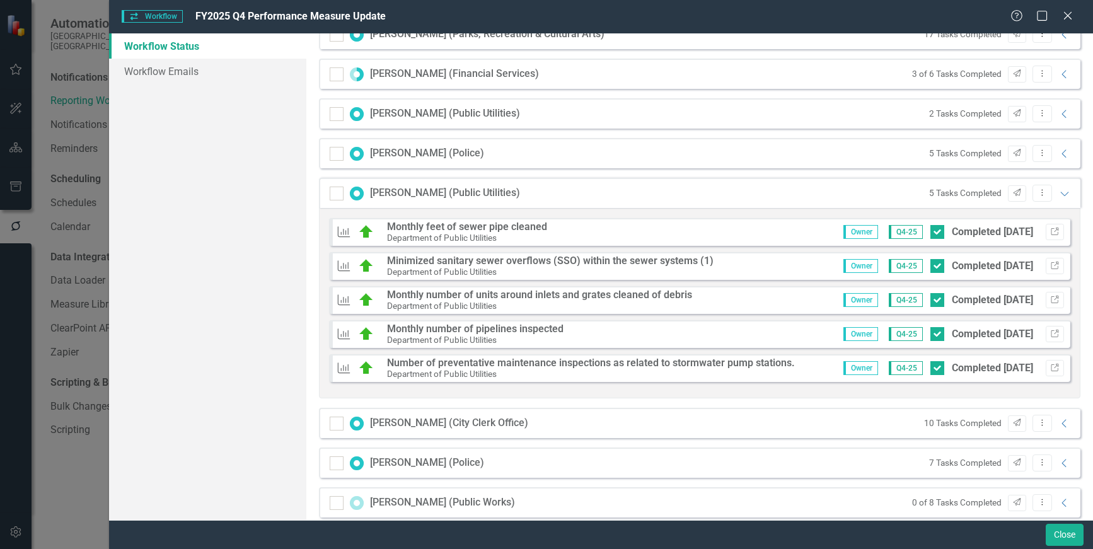
scroll to position [389, 0]
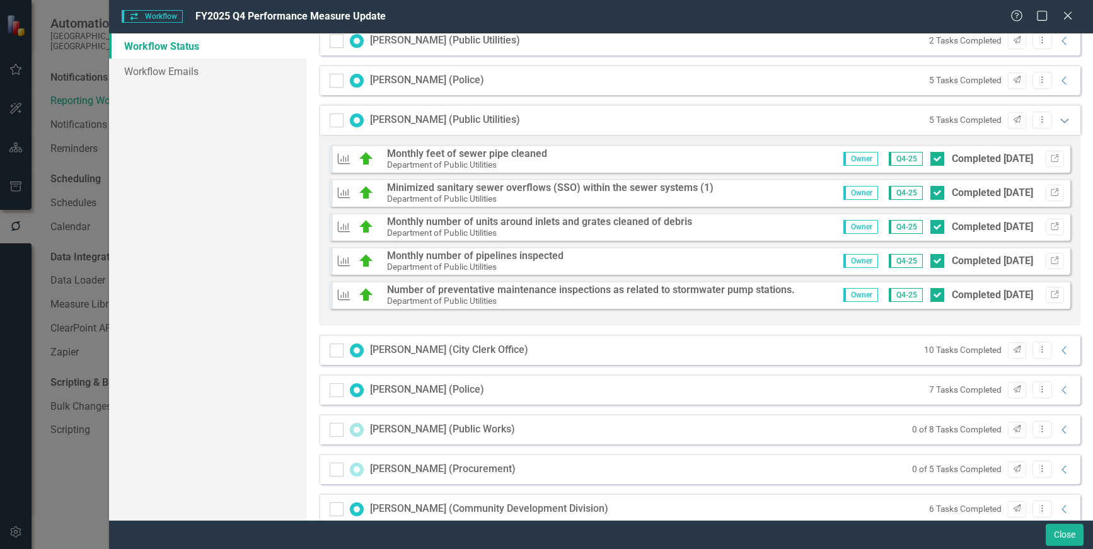
click at [1059, 122] on icon "Expanded" at bounding box center [1065, 120] width 13 height 10
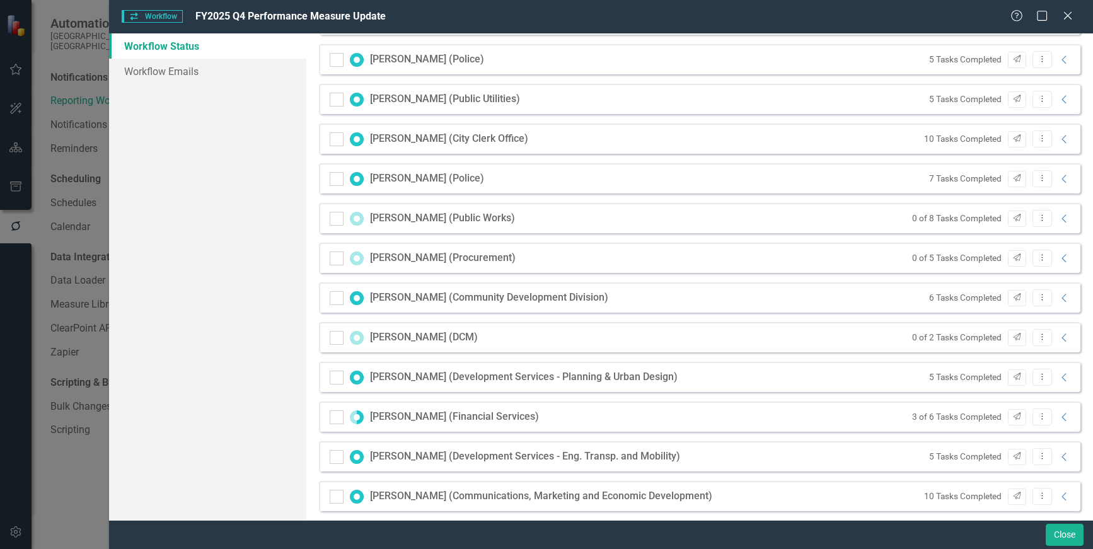
scroll to position [388, 0]
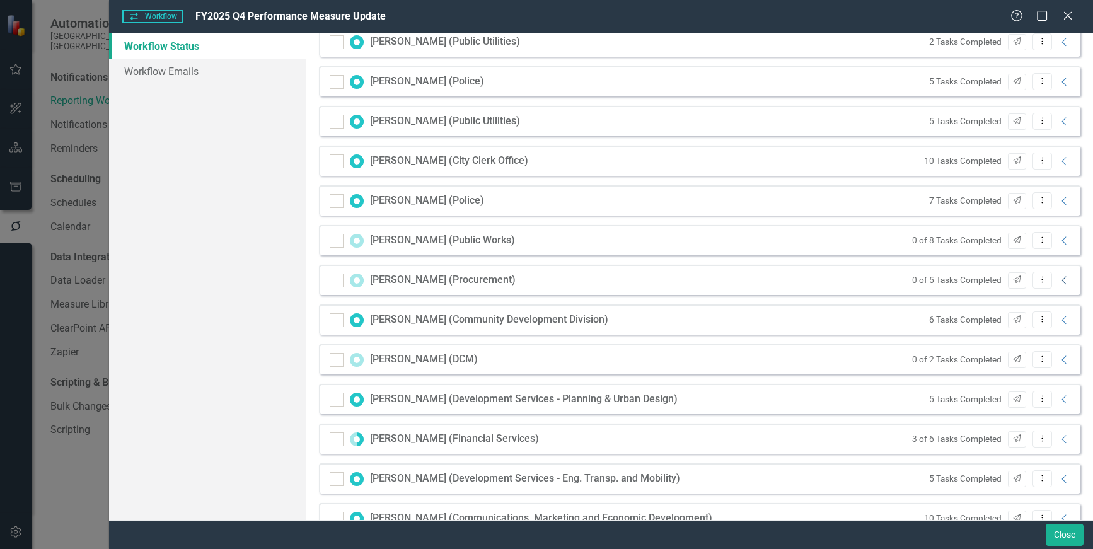
click at [1059, 281] on icon "Collapse" at bounding box center [1065, 281] width 13 height 10
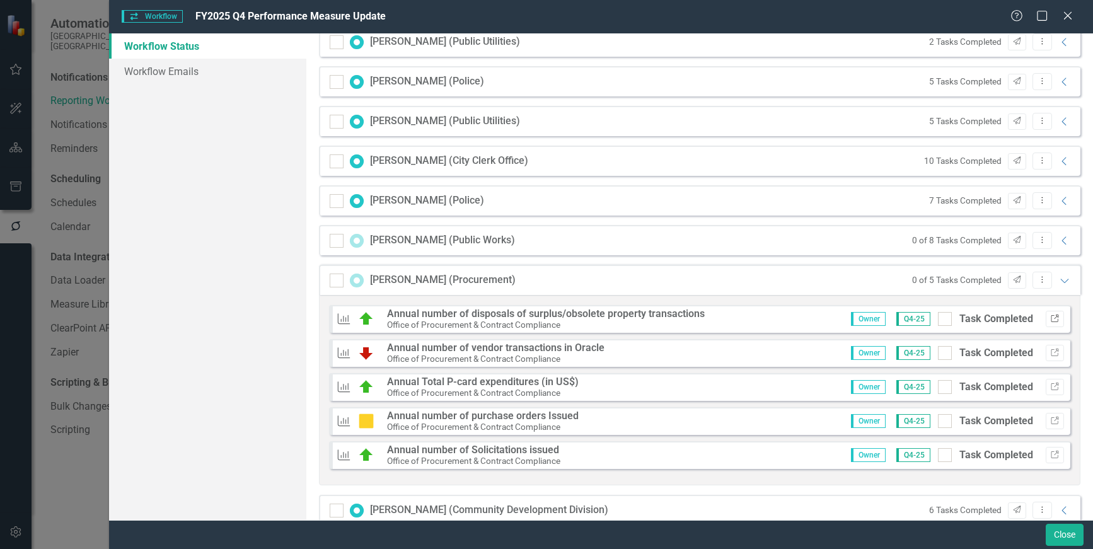
click at [1051, 320] on icon "button" at bounding box center [1055, 319] width 8 height 8
click at [1061, 281] on icon at bounding box center [1065, 281] width 8 height 4
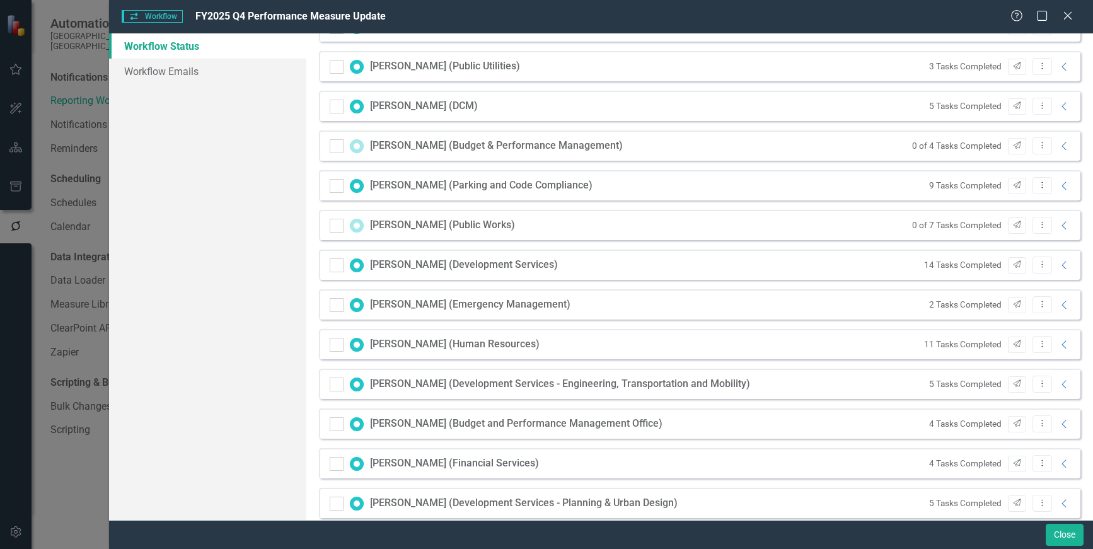
scroll to position [1334, 0]
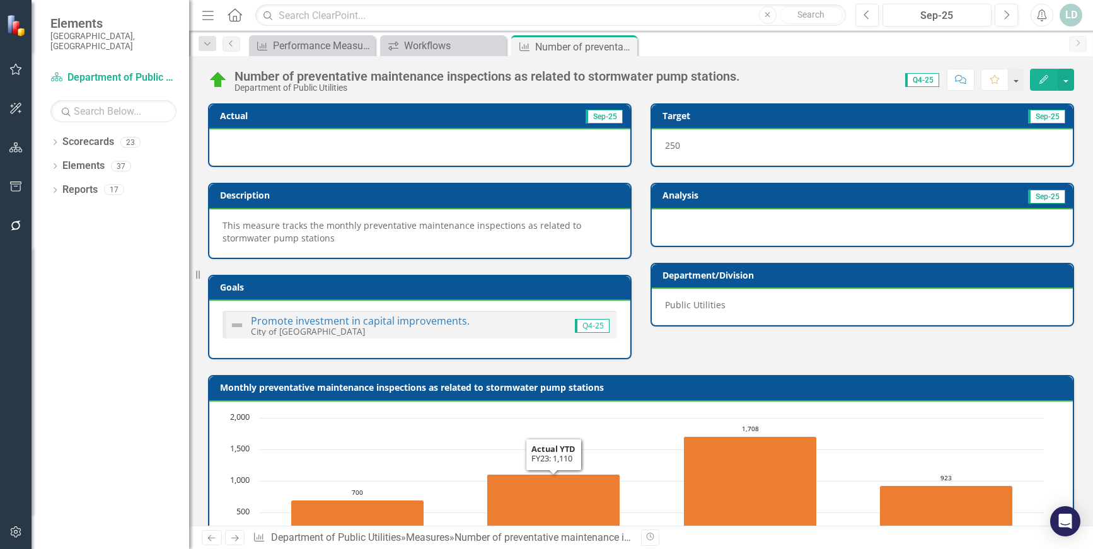
scroll to position [480, 0]
